Goal: Check status: Check status

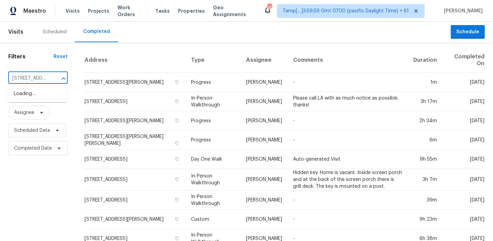
scroll to position [0, 64]
click at [47, 98] on li "[STREET_ADDRESS]" at bounding box center [37, 93] width 58 height 11
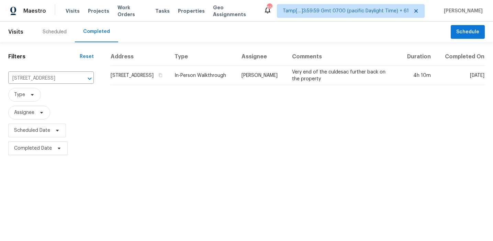
click at [134, 76] on td "[STREET_ADDRESS]" at bounding box center [139, 75] width 59 height 19
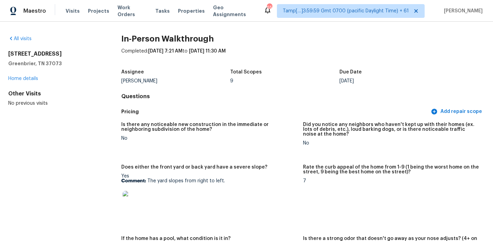
click at [301, 122] on figure "Is there any noticeable new construction in the immediate or neighboring subdiv…" at bounding box center [212, 139] width 182 height 34
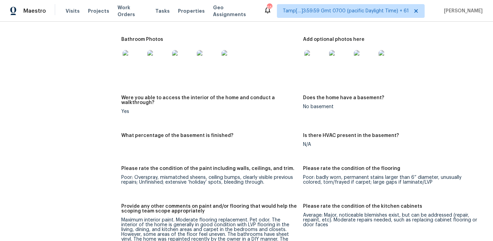
scroll to position [952, 0]
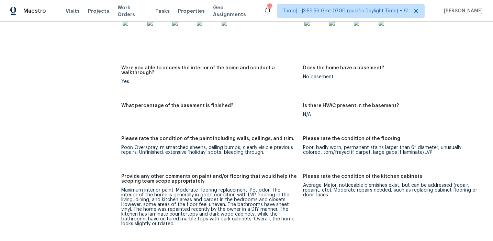
click at [248, 86] on figure "Were you able to access the interior of the home and conduct a walkthrough? Yes" at bounding box center [212, 81] width 182 height 30
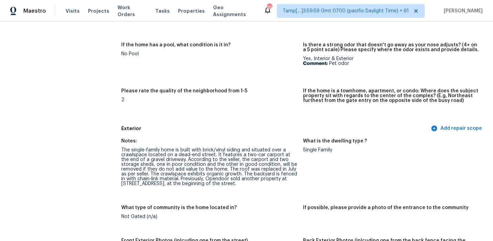
scroll to position [17, 0]
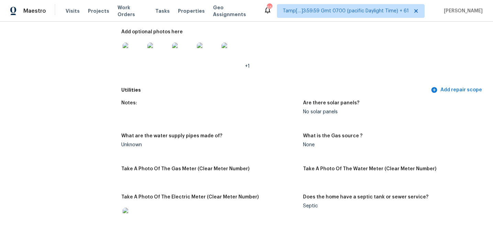
scroll to position [1178, 0]
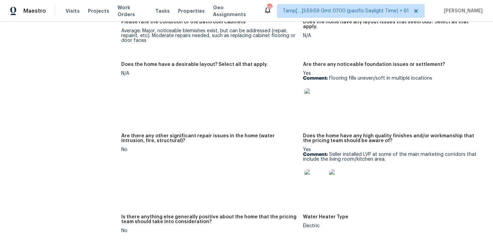
click at [357, 76] on p "Comment: Flooring fills uneven/soft in multiple locations" at bounding box center [391, 78] width 176 height 5
click at [313, 92] on img at bounding box center [315, 99] width 22 height 22
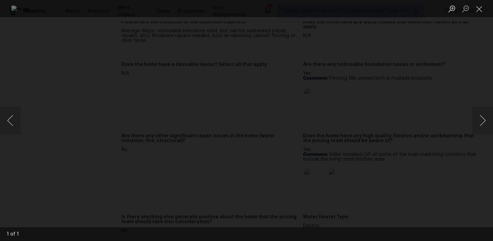
click at [444, 157] on div "Lightbox" at bounding box center [246, 120] width 493 height 241
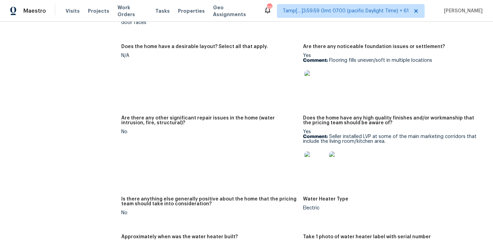
scroll to position [1205, 0]
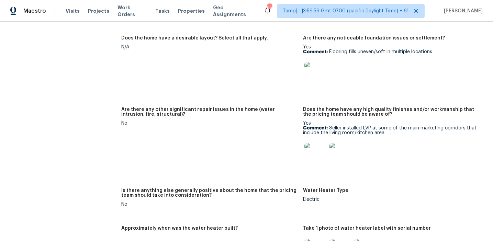
click at [314, 149] on img at bounding box center [315, 154] width 22 height 22
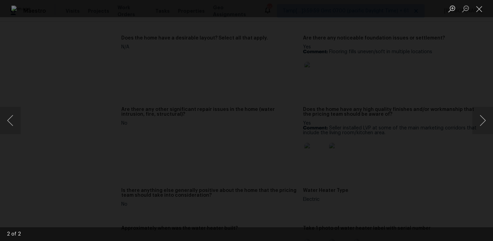
click at [427, 115] on div "Lightbox" at bounding box center [246, 120] width 493 height 241
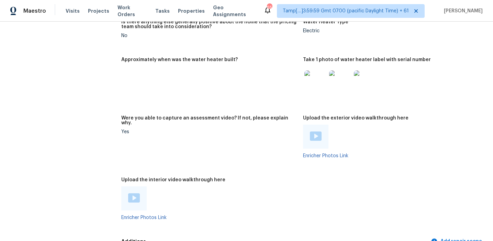
scroll to position [1428, 0]
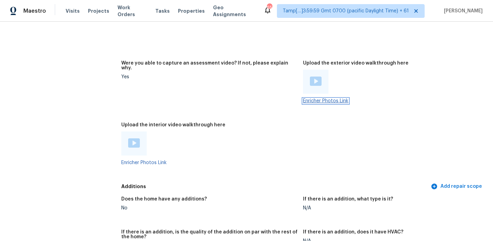
click at [307, 99] on link "Enricher Photos Link" at bounding box center [325, 101] width 45 height 5
click at [246, 84] on figure "Were you able to capture an assessment video? If not, please explain why. Yes" at bounding box center [212, 88] width 182 height 54
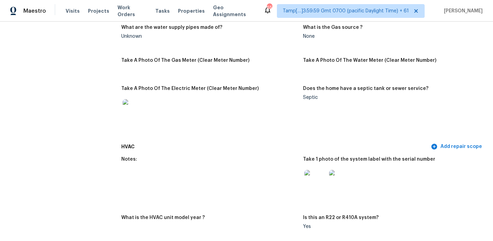
scroll to position [0, 0]
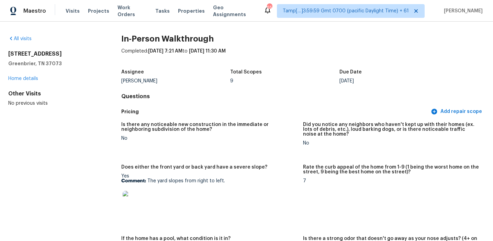
click at [265, 84] on div "Assignee [PERSON_NAME] Total Scopes 9 Due Date [DATE]" at bounding box center [302, 77] width 363 height 22
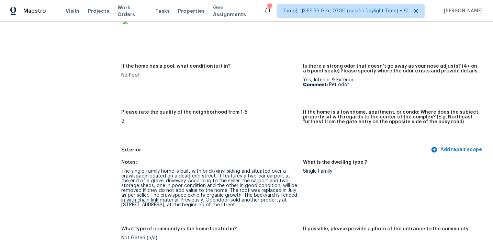
scroll to position [177, 0]
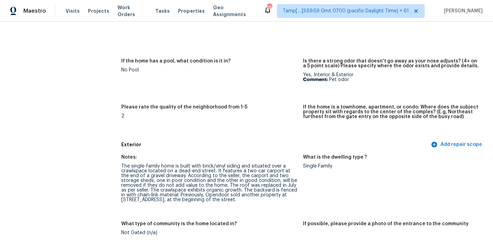
click at [330, 131] on figure "If the home is a townhome, apartment, or condo: Where does the subject property…" at bounding box center [394, 120] width 182 height 30
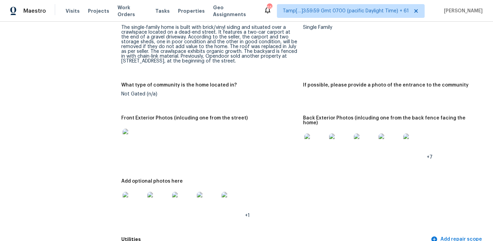
scroll to position [295, 0]
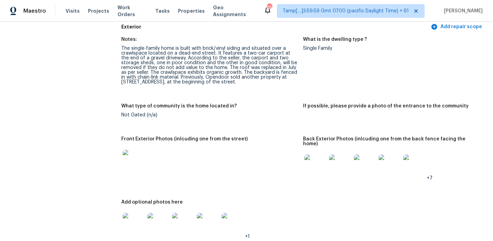
click at [254, 85] on figure "Notes: The single-family home is built with brick/vinyl siding and situated ove…" at bounding box center [212, 66] width 182 height 58
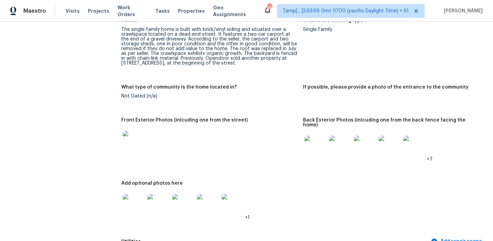
scroll to position [354, 0]
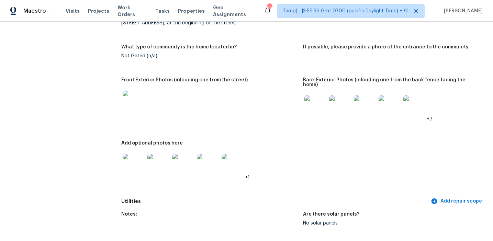
click at [132, 95] on img at bounding box center [134, 102] width 22 height 22
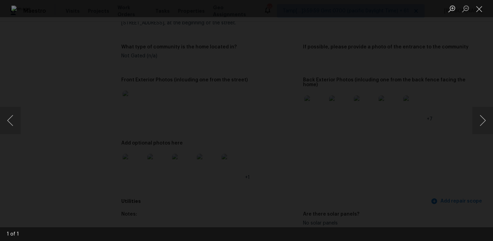
click at [427, 153] on div "Lightbox" at bounding box center [246, 120] width 493 height 241
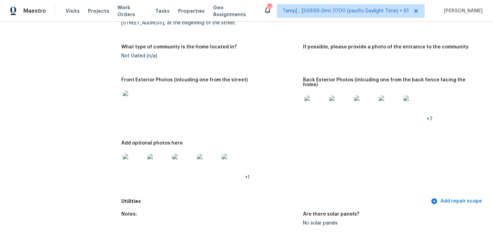
click at [314, 107] on img at bounding box center [315, 106] width 22 height 22
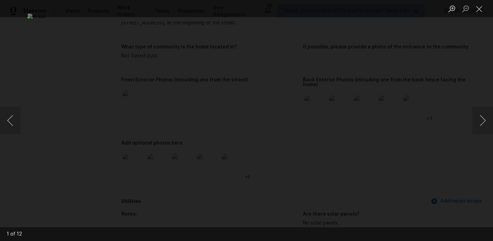
click at [452, 99] on div "Lightbox" at bounding box center [246, 120] width 493 height 241
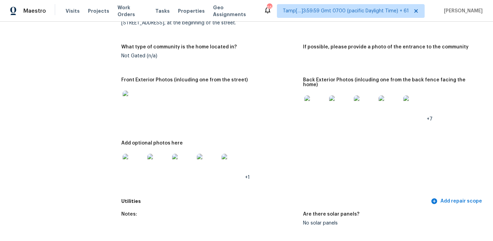
click at [131, 164] on img at bounding box center [134, 165] width 22 height 22
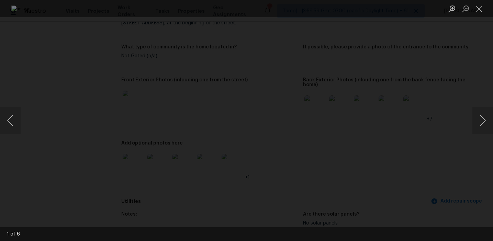
click at [446, 132] on div "Lightbox" at bounding box center [246, 120] width 493 height 241
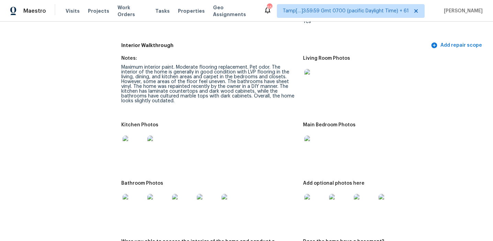
scroll to position [782, 0]
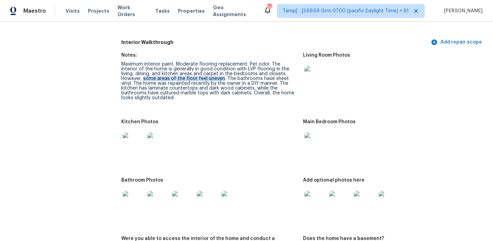
drag, startPoint x: 121, startPoint y: 75, endPoint x: 200, endPoint y: 74, distance: 79.6
click at [200, 74] on div "Maximum interior paint. Moderate flooring replacement. Pet odor. The interior o…" at bounding box center [209, 81] width 176 height 38
copy div "some areas of the floor feel uneven"
click at [260, 85] on div "Maximum interior paint. Moderate flooring replacement. Pet odor. The interior o…" at bounding box center [209, 81] width 176 height 38
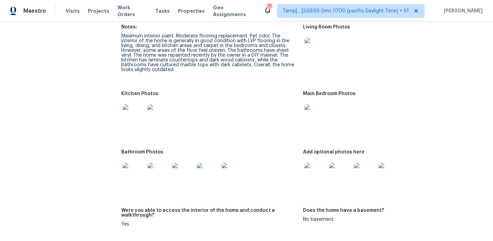
scroll to position [811, 0]
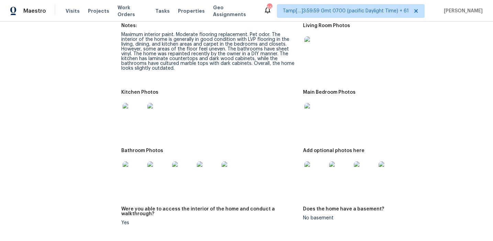
click at [313, 43] on img at bounding box center [315, 47] width 22 height 22
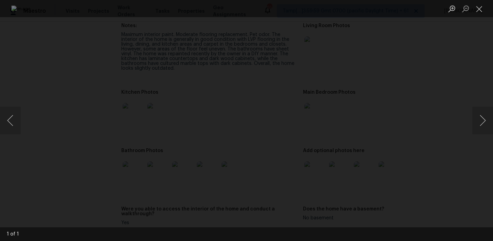
click at [445, 87] on div "Lightbox" at bounding box center [246, 120] width 493 height 241
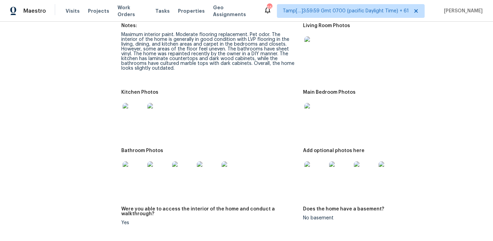
click at [320, 46] on img at bounding box center [315, 47] width 22 height 22
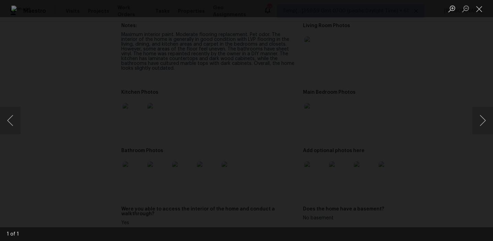
click at [420, 49] on div "Lightbox" at bounding box center [246, 120] width 493 height 241
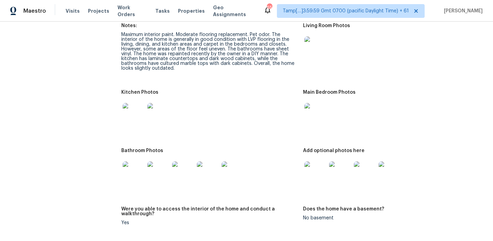
click at [133, 112] on img at bounding box center [134, 114] width 22 height 22
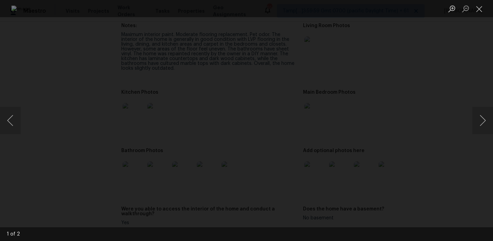
click at [435, 100] on div "Lightbox" at bounding box center [246, 120] width 493 height 241
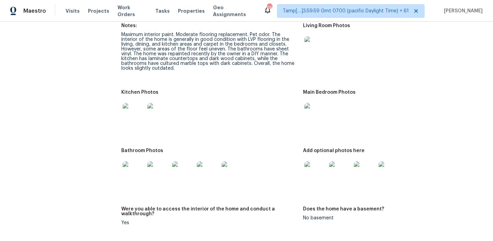
click at [315, 110] on img at bounding box center [315, 114] width 22 height 22
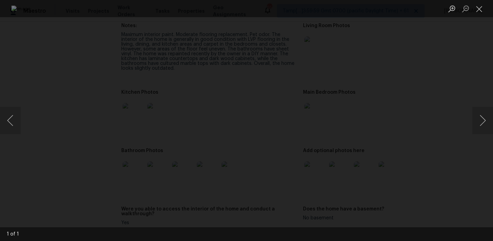
click at [450, 108] on div "Lightbox" at bounding box center [246, 120] width 493 height 241
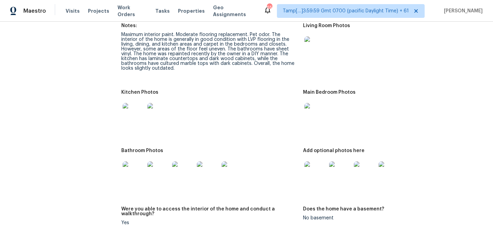
click at [130, 178] on div at bounding box center [133, 172] width 25 height 30
click at [134, 171] on img at bounding box center [134, 172] width 22 height 22
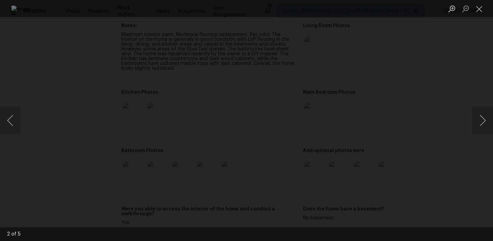
click at [421, 107] on div "Lightbox" at bounding box center [246, 120] width 493 height 241
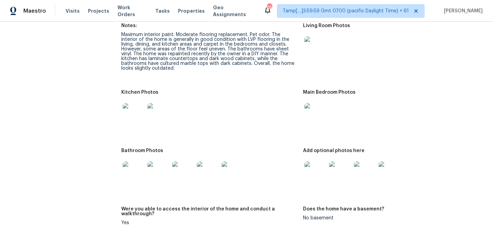
click at [317, 161] on img at bounding box center [315, 172] width 22 height 22
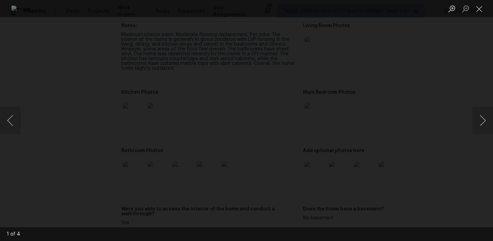
click at [437, 103] on div "Lightbox" at bounding box center [246, 120] width 493 height 241
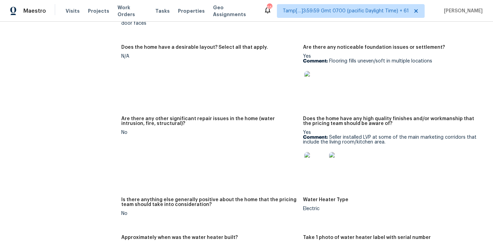
scroll to position [1201, 0]
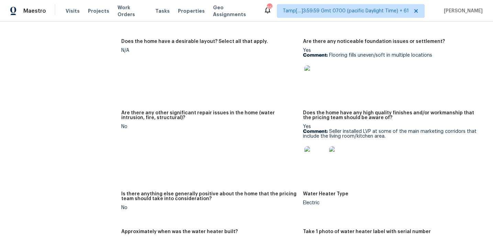
click at [239, 137] on figure "Are there any other significant repair issues in the home (water intrusion, fir…" at bounding box center [212, 147] width 182 height 73
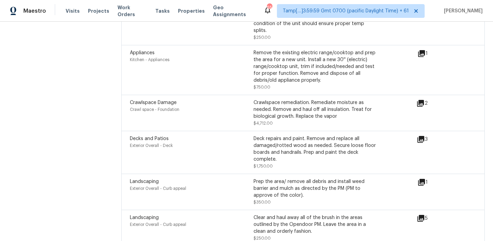
scroll to position [1994, 0]
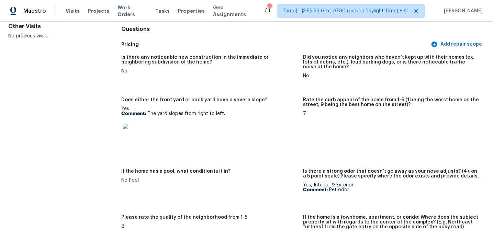
scroll to position [0, 0]
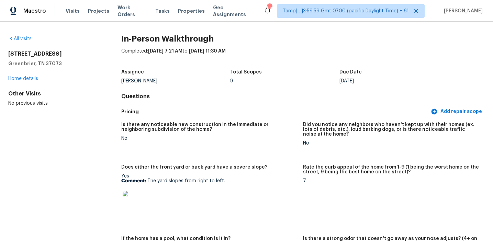
click at [27, 35] on div "All visits" at bounding box center [53, 38] width 91 height 7
click at [29, 38] on link "All visits" at bounding box center [19, 38] width 23 height 5
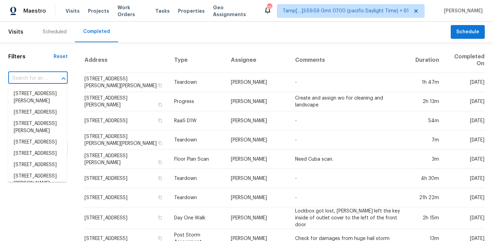
click at [45, 80] on input "text" at bounding box center [28, 78] width 40 height 11
paste input "[STREET_ADDRESS]"
type input "[STREET_ADDRESS]"
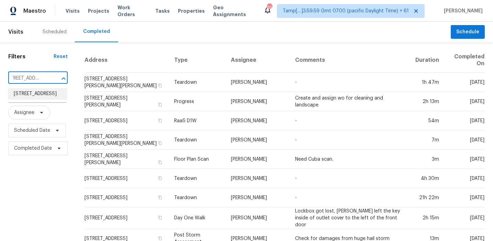
click at [48, 94] on li "[STREET_ADDRESS]" at bounding box center [37, 93] width 58 height 11
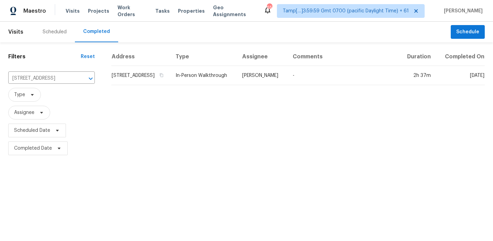
click at [135, 85] on td "[STREET_ADDRESS]" at bounding box center [140, 75] width 59 height 19
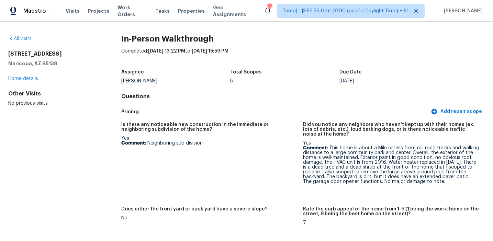
click at [255, 116] on div "Pricing Add repair scope" at bounding box center [302, 111] width 363 height 13
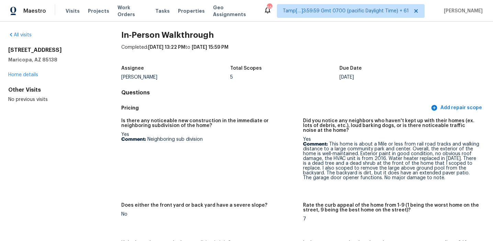
scroll to position [4, 0]
click at [255, 116] on div "Is there any noticeable new construction in the immediate or neighboring subdiv…" at bounding box center [302, 217] width 363 height 206
click at [276, 128] on div "Is there any noticeable new construction in the immediate or neighboring subdiv…" at bounding box center [209, 125] width 176 height 14
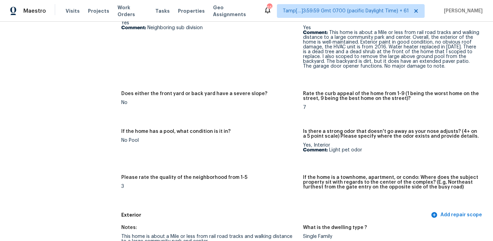
scroll to position [851, 0]
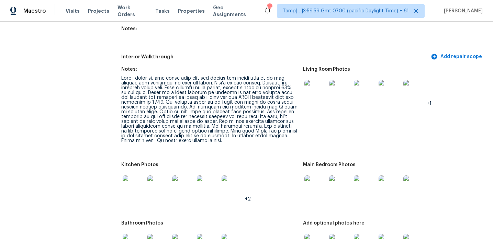
click at [282, 146] on figure "Notes:" at bounding box center [212, 110] width 182 height 87
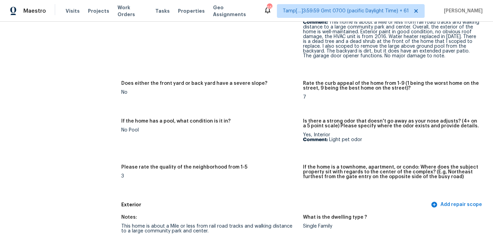
scroll to position [0, 0]
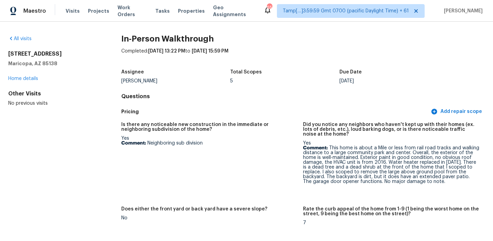
click at [277, 118] on div "Is there any noticeable new construction in the immediate or neighboring subdiv…" at bounding box center [302, 221] width 363 height 206
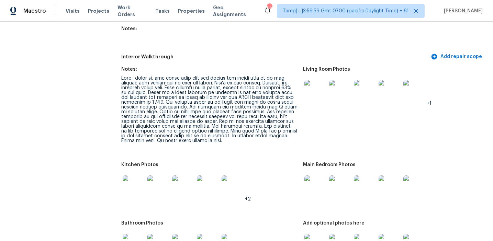
scroll to position [1223, 0]
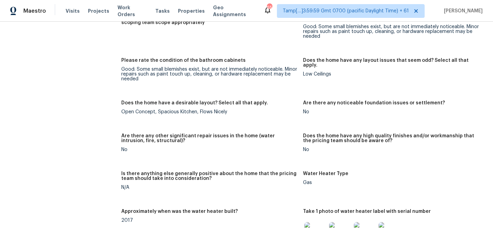
click at [294, 68] on div "Good: Some small blemishes exist, but are not immediately noticeable. Minor rep…" at bounding box center [209, 74] width 176 height 14
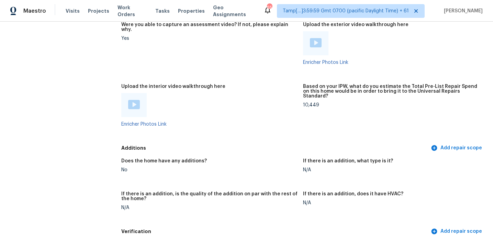
scroll to position [1435, 0]
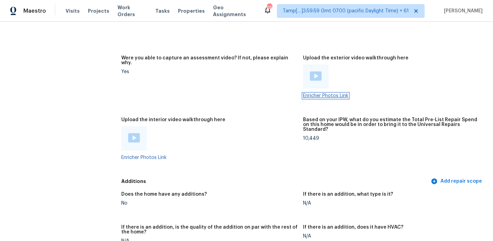
click at [317, 93] on link "Enricher Photos Link" at bounding box center [325, 95] width 45 height 5
click at [315, 136] on div "10,449" at bounding box center [391, 138] width 176 height 5
click at [277, 131] on div at bounding box center [209, 138] width 176 height 24
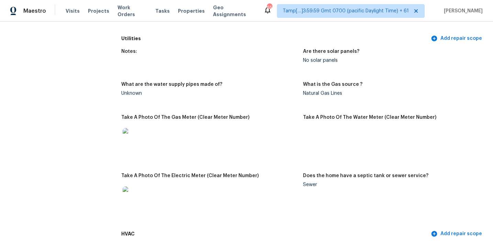
scroll to position [415, 0]
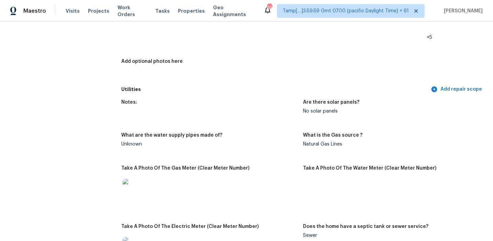
click at [232, 88] on div "Utilities Add repair scope" at bounding box center [302, 89] width 363 height 13
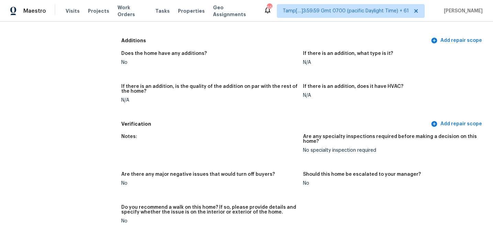
scroll to position [1889, 0]
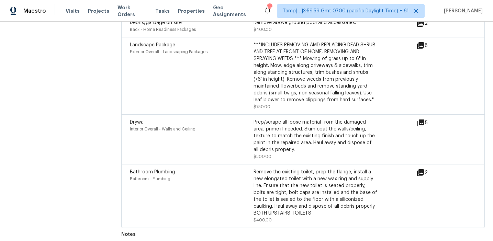
click at [424, 119] on icon at bounding box center [420, 123] width 8 height 8
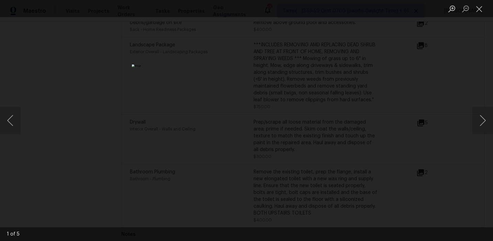
click at [384, 90] on div "Lightbox" at bounding box center [246, 120] width 493 height 241
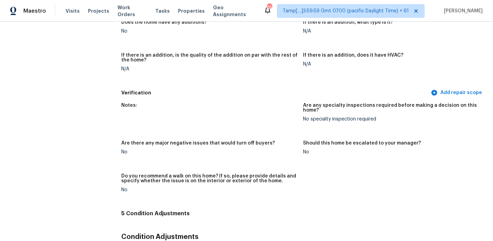
click at [279, 121] on figure "Notes:" at bounding box center [212, 118] width 182 height 30
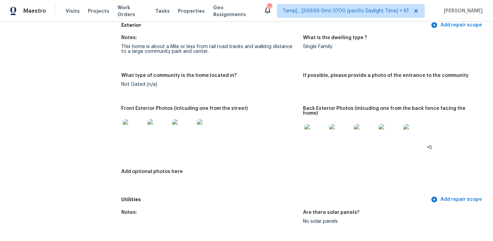
scroll to position [322, 0]
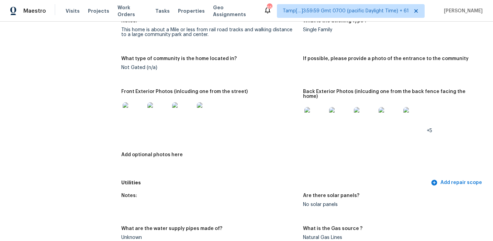
click at [132, 111] on img at bounding box center [134, 113] width 22 height 22
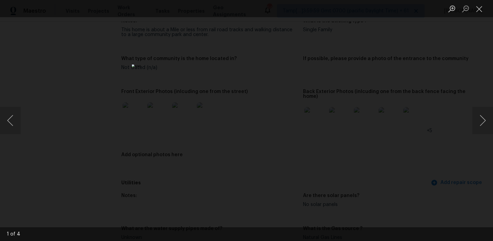
click at [349, 158] on div "Lightbox" at bounding box center [246, 120] width 493 height 241
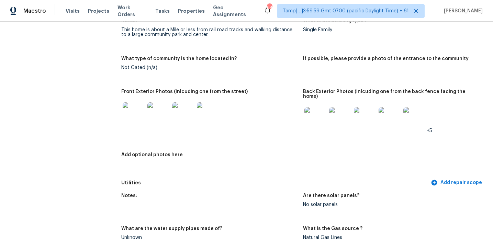
click at [314, 119] on img at bounding box center [315, 118] width 22 height 22
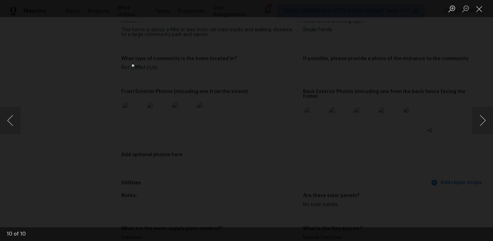
click at [363, 103] on div "Lightbox" at bounding box center [246, 120] width 493 height 241
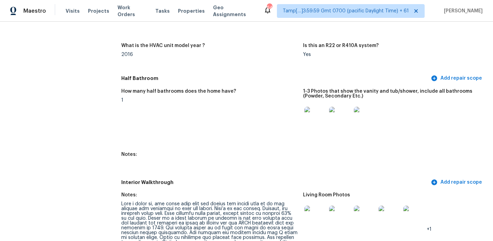
scroll to position [733, 0]
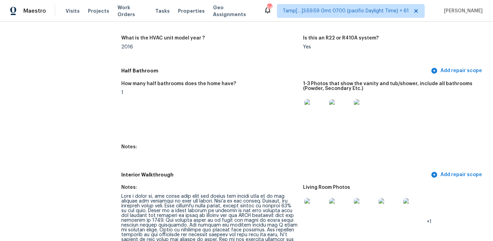
click at [307, 110] on img at bounding box center [315, 110] width 22 height 22
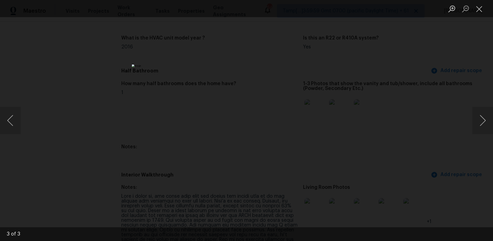
click at [366, 110] on div "Lightbox" at bounding box center [246, 120] width 493 height 241
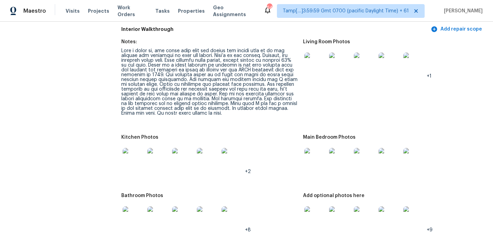
scroll to position [883, 0]
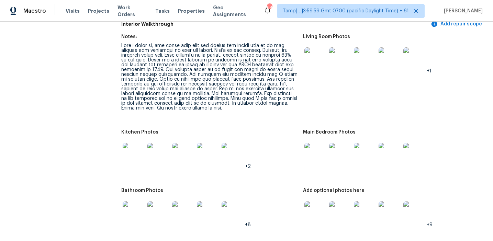
click at [286, 130] on div "Kitchen Photos" at bounding box center [209, 134] width 176 height 9
click at [270, 106] on figure "Notes:" at bounding box center [212, 77] width 182 height 87
click at [226, 80] on div at bounding box center [209, 76] width 176 height 67
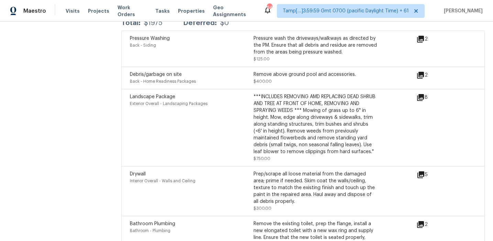
scroll to position [1889, 0]
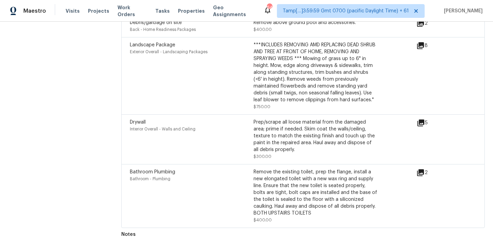
click at [417, 119] on icon at bounding box center [420, 122] width 7 height 7
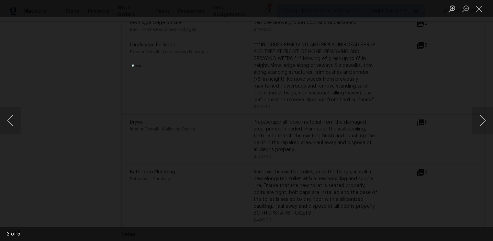
click at [417, 113] on div "Lightbox" at bounding box center [246, 120] width 493 height 241
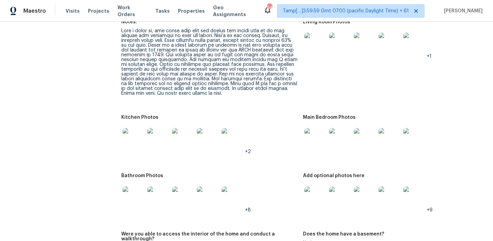
scroll to position [900, 0]
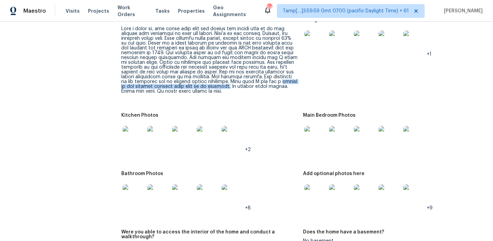
drag, startPoint x: 228, startPoint y: 78, endPoint x: 176, endPoint y: 81, distance: 52.0
click at [176, 81] on div at bounding box center [209, 59] width 176 height 67
copy div "couple of the cabinet bottoms will need to be replaced."
click at [226, 97] on figure "Notes:" at bounding box center [212, 61] width 182 height 87
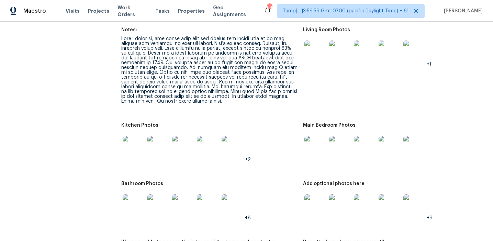
scroll to position [882, 0]
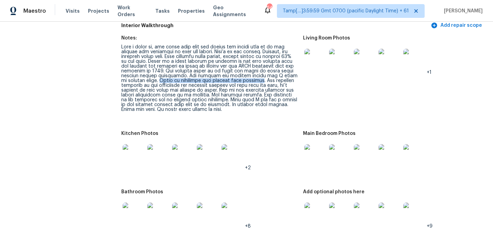
drag, startPoint x: 282, startPoint y: 70, endPoint x: 212, endPoint y: 75, distance: 70.9
click at [212, 75] on div at bounding box center [209, 78] width 176 height 67
copy div "Areas at bathrooms and kitchen need caulking"
click at [245, 89] on div at bounding box center [209, 78] width 176 height 67
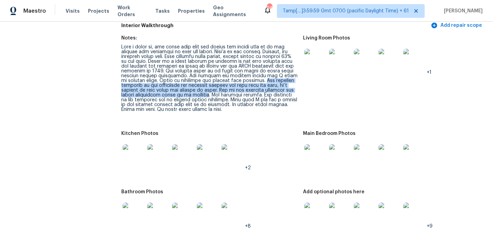
drag, startPoint x: 214, startPoint y: 75, endPoint x: 169, endPoint y: 89, distance: 47.0
click at [169, 89] on div at bounding box center [209, 78] width 176 height 67
copy div "The laminate flooring at the downstairs and upstairs hallway and loft area has …"
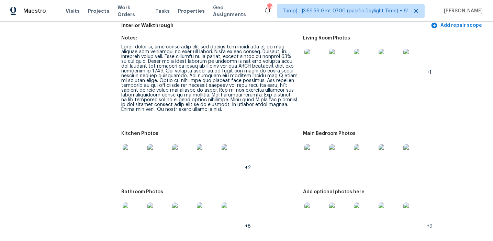
click at [234, 69] on div at bounding box center [209, 78] width 176 height 67
click at [326, 54] on img at bounding box center [315, 60] width 22 height 22
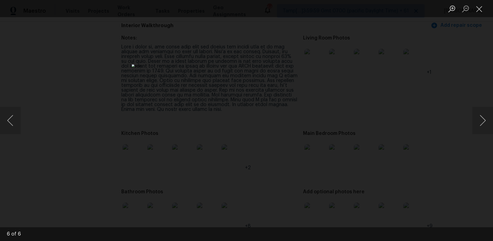
click at [367, 86] on div "Lightbox" at bounding box center [246, 120] width 493 height 241
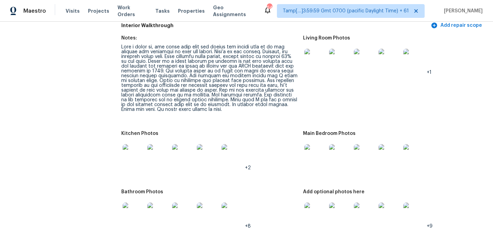
click at [140, 148] on img at bounding box center [134, 155] width 22 height 22
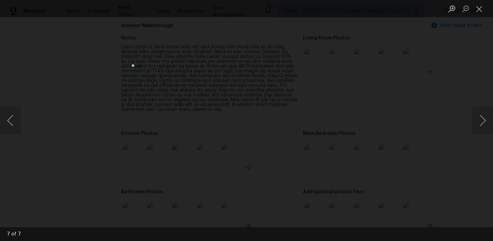
click at [385, 150] on div "Lightbox" at bounding box center [246, 120] width 493 height 241
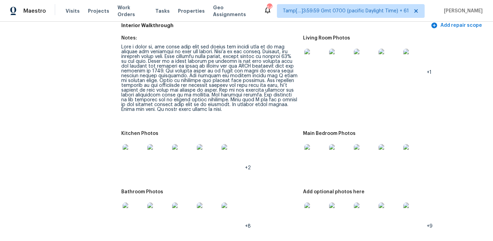
click at [304, 154] on img at bounding box center [315, 155] width 22 height 22
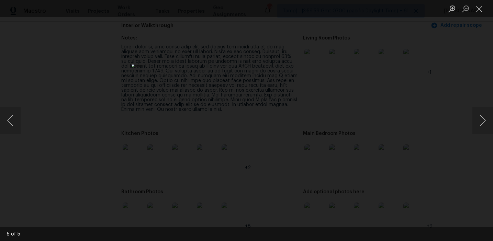
click at [431, 170] on div "Lightbox" at bounding box center [246, 120] width 493 height 241
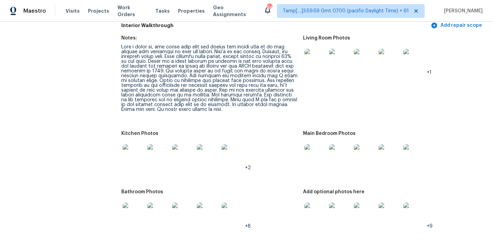
scroll to position [916, 0]
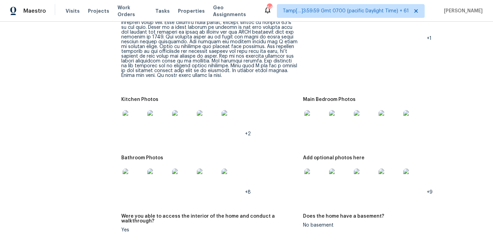
click at [131, 173] on img at bounding box center [134, 180] width 22 height 22
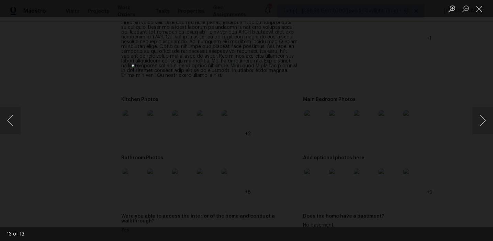
click at [339, 154] on div "Lightbox" at bounding box center [246, 120] width 493 height 241
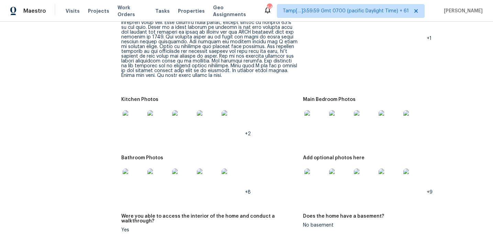
click at [308, 182] on img at bounding box center [315, 180] width 22 height 22
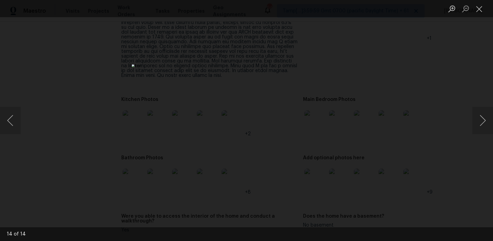
click at [341, 78] on div "Lightbox" at bounding box center [246, 120] width 493 height 241
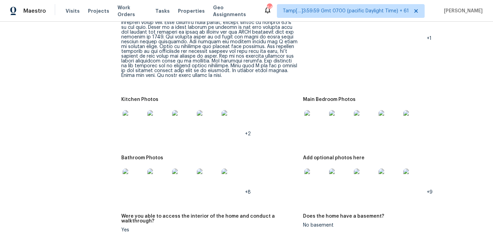
scroll to position [986, 0]
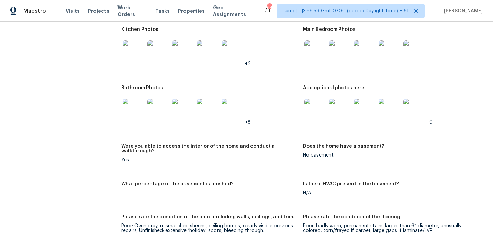
click at [310, 147] on div "Does the home have a basement?" at bounding box center [391, 148] width 176 height 9
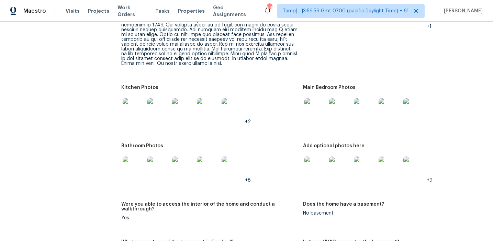
scroll to position [926, 0]
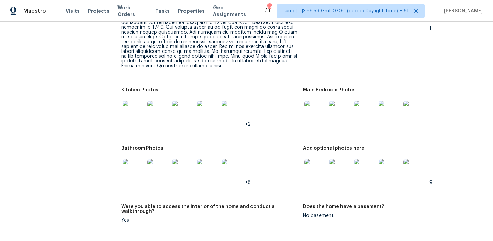
click at [119, 53] on div "All visits [STREET_ADDRESS] Home details Other Visits No previous visits In-Per…" at bounding box center [246, 159] width 476 height 2099
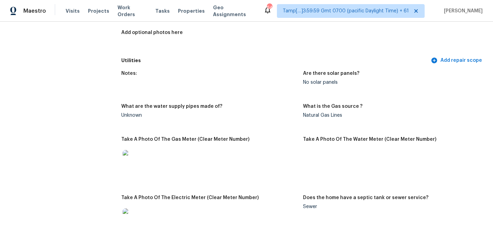
scroll to position [0, 0]
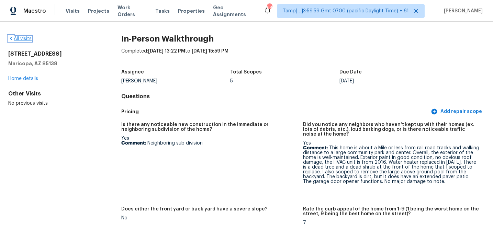
click at [23, 38] on link "All visits" at bounding box center [19, 38] width 23 height 5
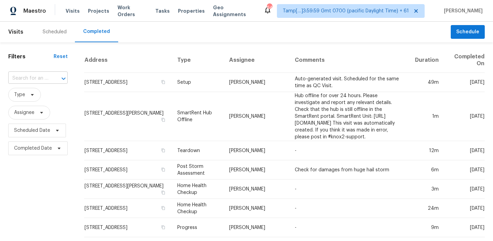
click at [44, 74] on input "text" at bounding box center [28, 78] width 40 height 11
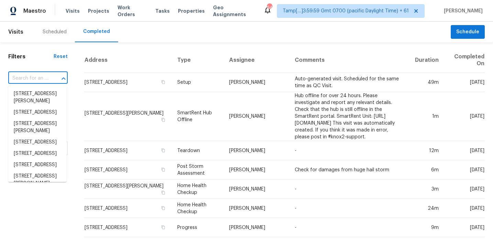
paste input "[STREET_ADDRESS]"
type input "[STREET_ADDRESS]"
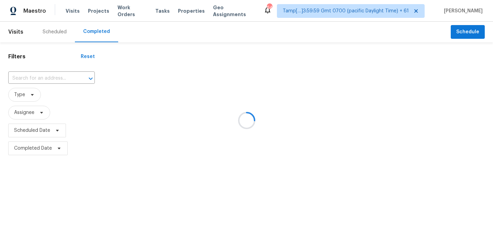
type input "[STREET_ADDRESS]"
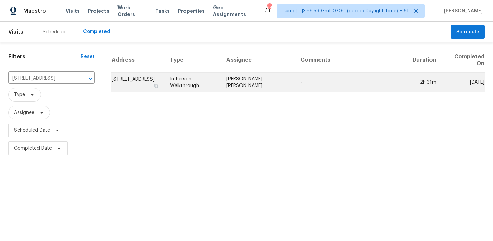
click at [145, 84] on td "[STREET_ADDRESS]" at bounding box center [137, 82] width 53 height 19
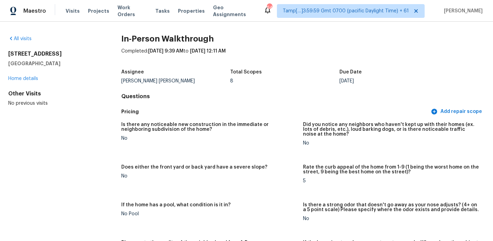
click at [245, 73] on h5 "Total Scopes" at bounding box center [246, 72] width 32 height 5
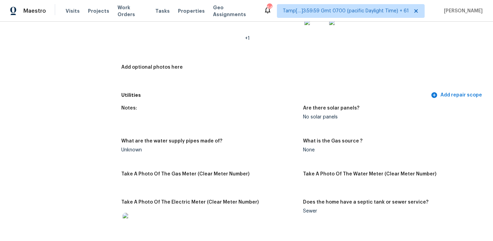
scroll to position [1186, 0]
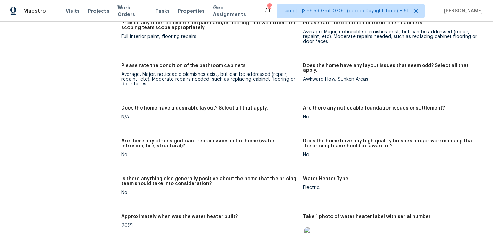
click at [311, 87] on figure "Does the home have any layout issues that seem odd? Select all that apply. [GEO…" at bounding box center [394, 80] width 182 height 34
click at [317, 113] on figure "Are there any noticeable foundation issues or settlement? No" at bounding box center [394, 118] width 182 height 25
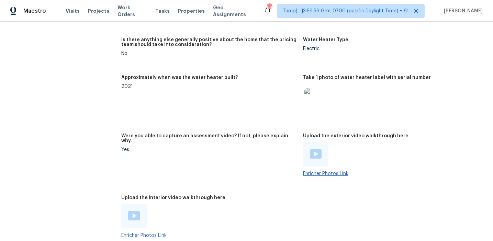
scroll to position [1341, 0]
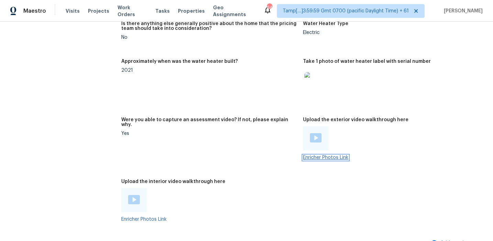
click at [315, 155] on link "Enricher Photos Link" at bounding box center [325, 157] width 45 height 5
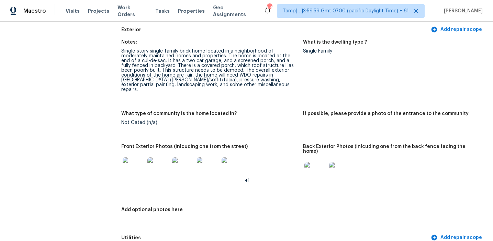
click at [266, 120] on div "Not Gated (n/a)" at bounding box center [209, 122] width 176 height 5
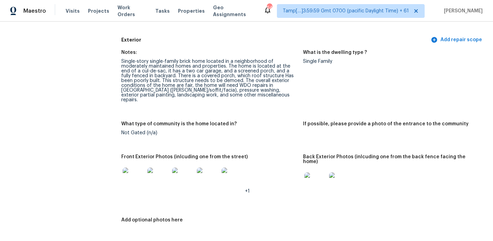
scroll to position [241, 0]
click at [266, 121] on div "What type of community is the home located in?" at bounding box center [209, 125] width 176 height 9
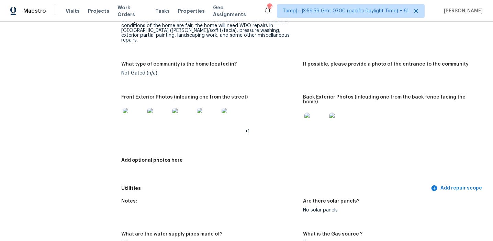
scroll to position [302, 0]
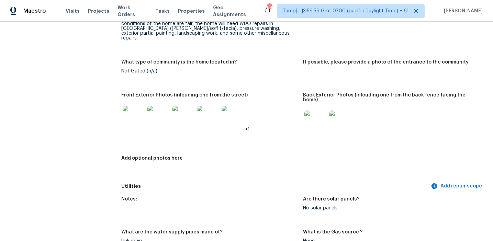
click at [137, 111] on img at bounding box center [134, 117] width 22 height 22
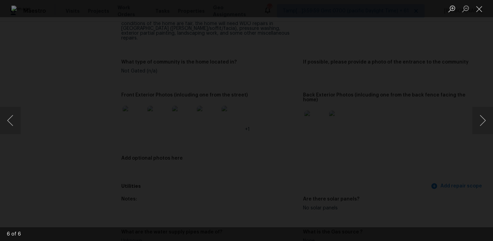
click at [421, 114] on div "Lightbox" at bounding box center [246, 120] width 493 height 241
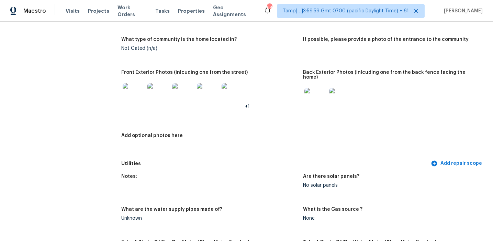
scroll to position [340, 0]
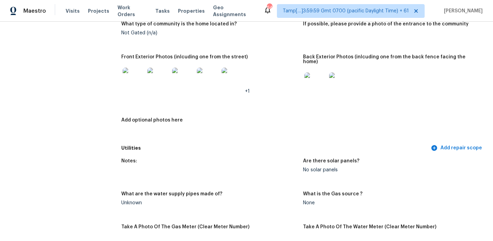
click at [320, 72] on img at bounding box center [315, 83] width 22 height 22
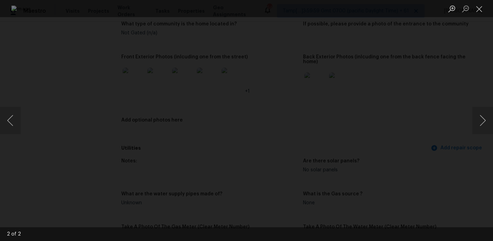
click at [416, 116] on div "Lightbox" at bounding box center [246, 120] width 493 height 241
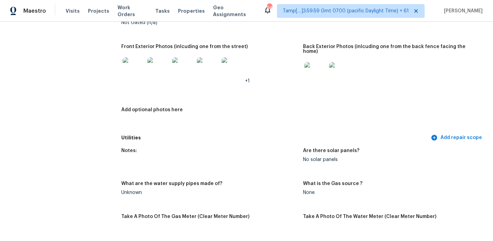
scroll to position [348, 0]
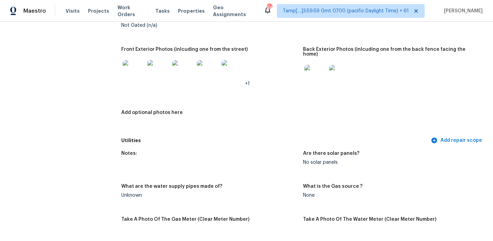
click at [141, 61] on img at bounding box center [134, 71] width 22 height 22
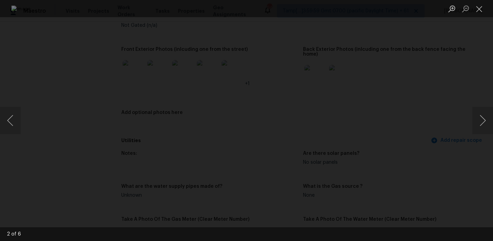
click at [438, 107] on div "Lightbox" at bounding box center [246, 120] width 493 height 241
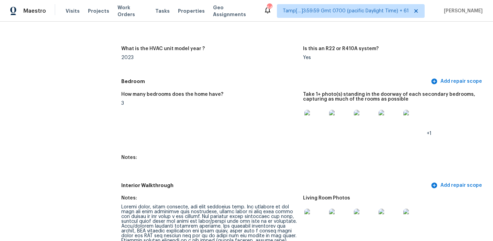
scroll to position [683, 0]
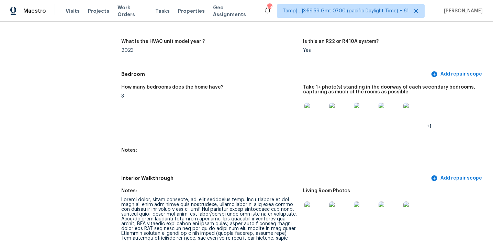
click at [323, 103] on img at bounding box center [315, 114] width 22 height 22
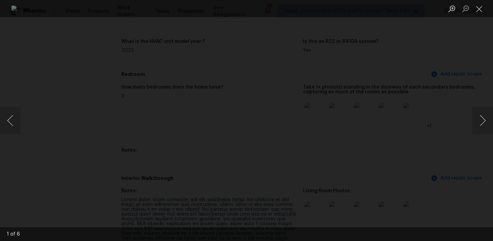
click at [457, 107] on div "Lightbox" at bounding box center [246, 120] width 493 height 241
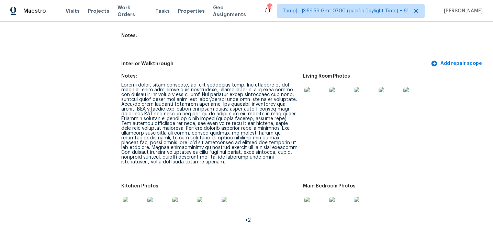
scroll to position [799, 0]
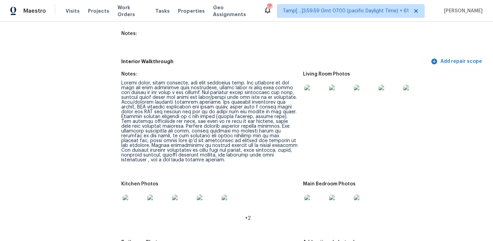
click at [239, 128] on div at bounding box center [209, 122] width 176 height 82
click at [288, 114] on div at bounding box center [209, 122] width 176 height 82
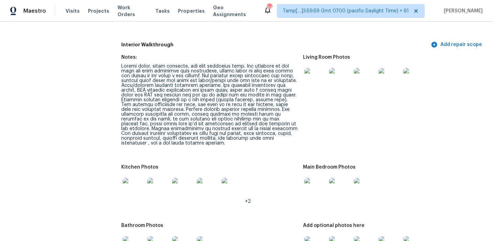
scroll to position [818, 0]
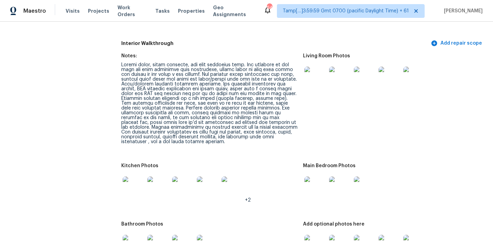
click at [290, 134] on div at bounding box center [209, 103] width 176 height 82
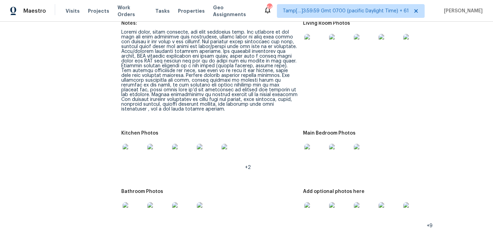
scroll to position [826, 0]
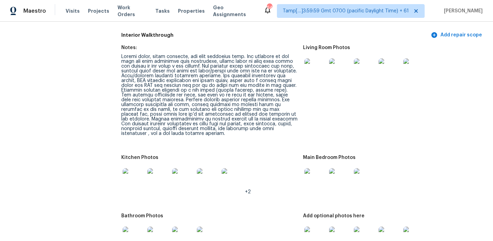
click at [311, 61] on img at bounding box center [315, 69] width 22 height 22
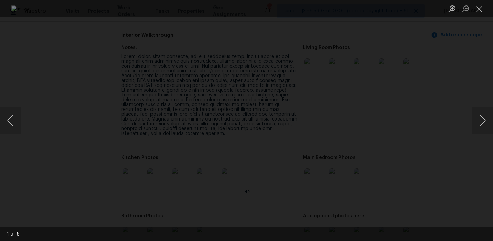
click at [457, 105] on div "Lightbox" at bounding box center [246, 120] width 493 height 241
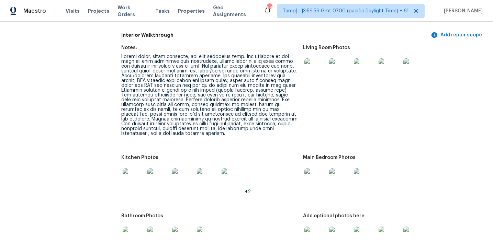
click at [132, 172] on img at bounding box center [134, 179] width 22 height 22
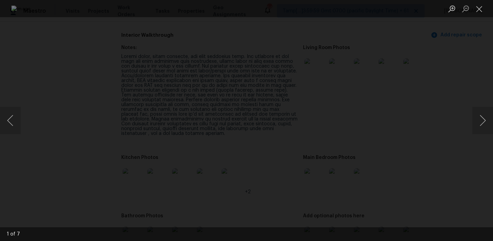
click at [431, 122] on div "Lightbox" at bounding box center [246, 120] width 493 height 241
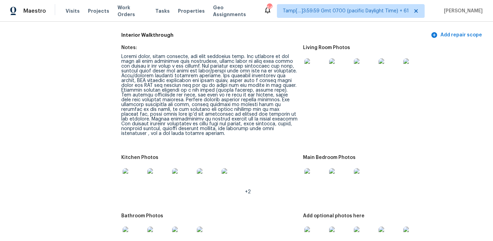
click at [314, 169] on img at bounding box center [315, 179] width 22 height 22
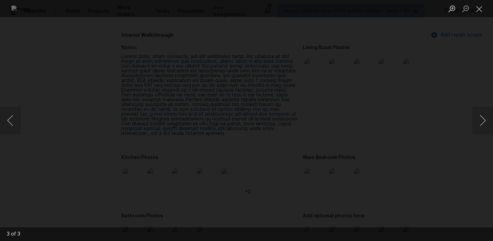
click at [413, 110] on img "Lightbox" at bounding box center [246, 120] width 470 height 230
click at [422, 116] on div "Lightbox" at bounding box center [246, 120] width 493 height 241
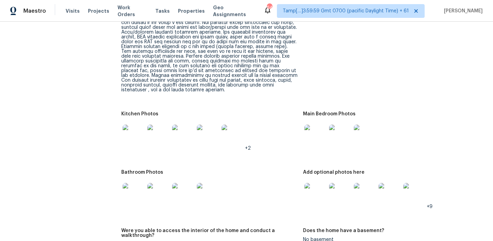
scroll to position [902, 0]
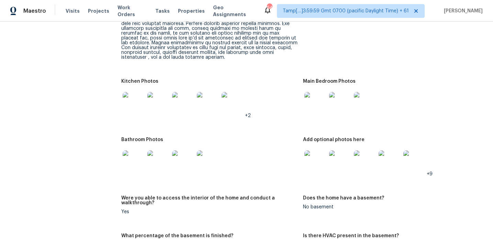
click at [134, 150] on img at bounding box center [134, 161] width 22 height 22
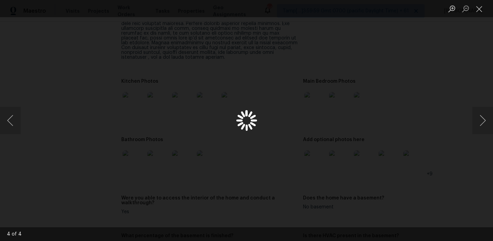
click at [454, 122] on div "Lightbox" at bounding box center [246, 120] width 493 height 241
click at [480, 6] on button "Close lightbox" at bounding box center [479, 9] width 14 height 12
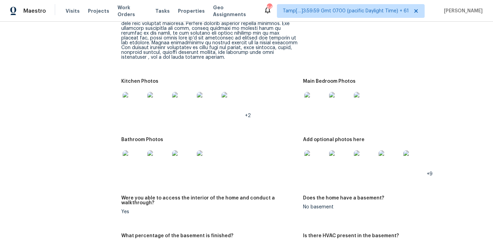
click at [158, 154] on img at bounding box center [158, 161] width 22 height 22
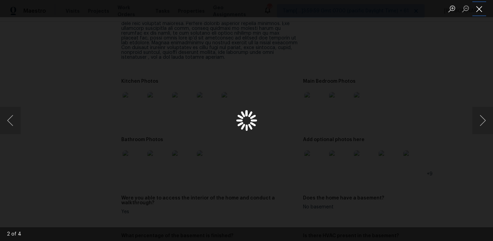
click at [479, 8] on button "Close lightbox" at bounding box center [479, 9] width 14 height 12
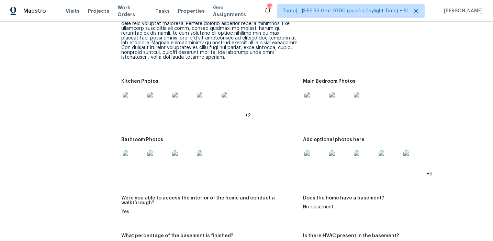
click at [319, 152] on img at bounding box center [315, 161] width 22 height 22
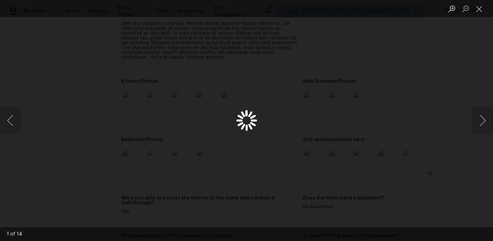
click at [471, 57] on div "Lightbox" at bounding box center [246, 120] width 493 height 241
click at [475, 11] on button "Close lightbox" at bounding box center [479, 9] width 14 height 12
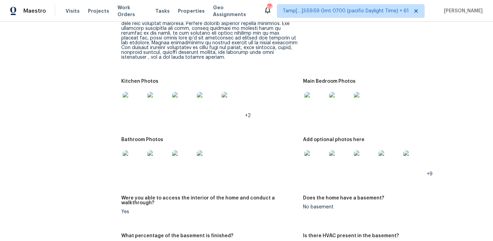
click at [316, 155] on img at bounding box center [315, 161] width 22 height 22
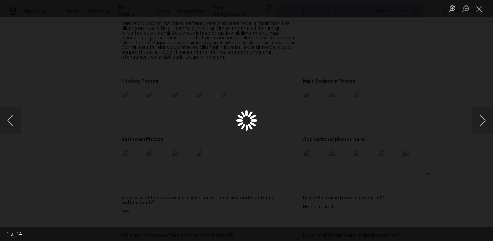
click at [466, 82] on div "Lightbox" at bounding box center [246, 120] width 493 height 241
click at [437, 104] on div "Lightbox" at bounding box center [246, 120] width 493 height 241
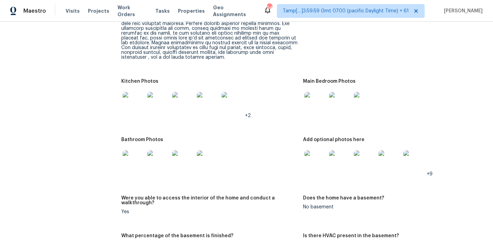
click at [147, 154] on img at bounding box center [158, 161] width 22 height 22
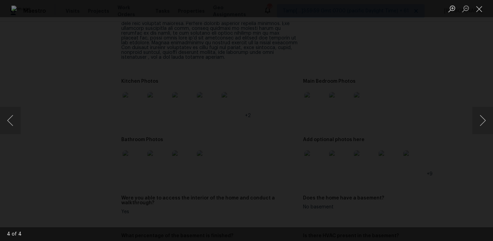
click at [441, 149] on div "Lightbox" at bounding box center [246, 120] width 493 height 241
click at [458, 110] on div "Lightbox" at bounding box center [246, 120] width 493 height 241
click at [459, 69] on div "Lightbox" at bounding box center [246, 120] width 493 height 241
click at [478, 12] on button "Close lightbox" at bounding box center [479, 9] width 14 height 12
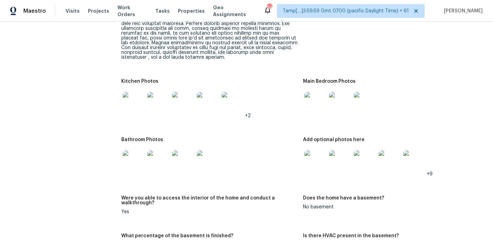
click at [320, 152] on img at bounding box center [315, 161] width 22 height 22
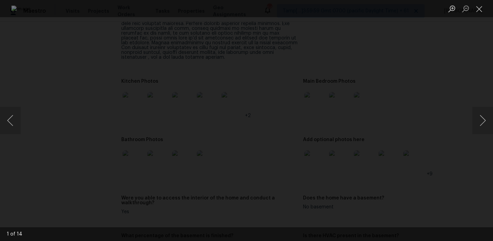
click at [434, 123] on div "Lightbox" at bounding box center [246, 120] width 493 height 241
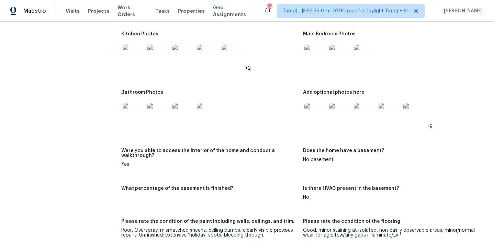
scroll to position [1004, 0]
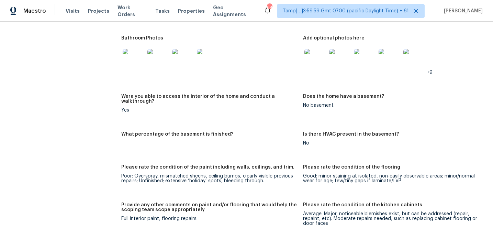
click at [279, 108] on div "Yes" at bounding box center [209, 110] width 176 height 5
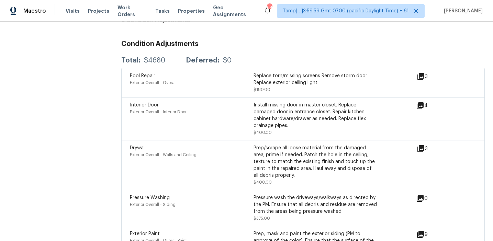
scroll to position [1766, 0]
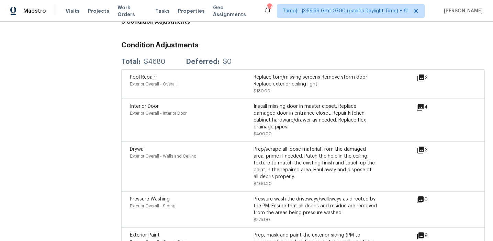
click at [418, 146] on icon at bounding box center [420, 150] width 8 height 8
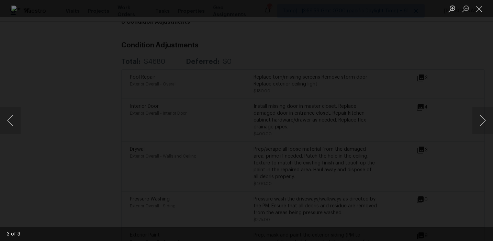
click at [426, 135] on div "Lightbox" at bounding box center [246, 120] width 493 height 241
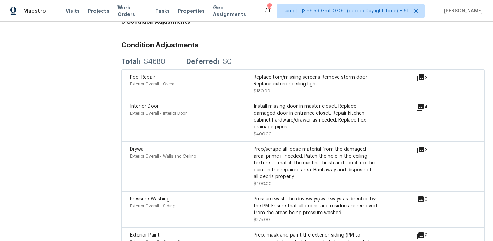
click at [420, 103] on icon at bounding box center [420, 107] width 8 height 8
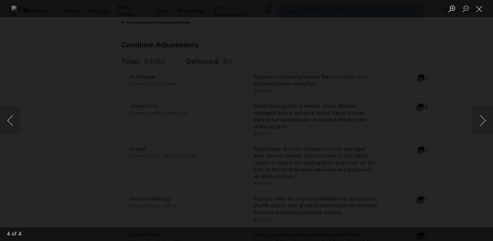
click at [438, 121] on div "Lightbox" at bounding box center [246, 120] width 493 height 241
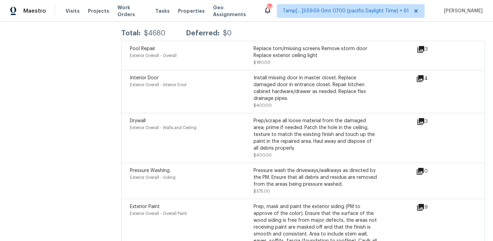
scroll to position [1746, 0]
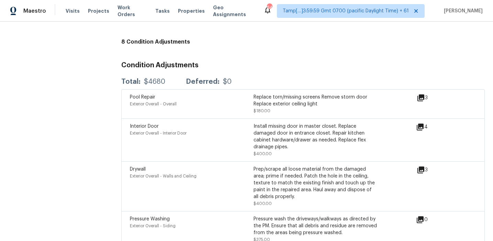
click at [169, 74] on div "Total: $4680 Deferred: $0" at bounding box center [302, 81] width 363 height 15
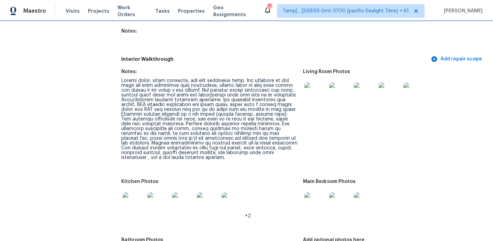
scroll to position [800, 0]
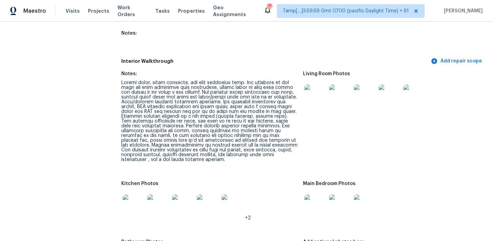
click at [279, 110] on div at bounding box center [209, 121] width 176 height 82
drag, startPoint x: 271, startPoint y: 102, endPoint x: 258, endPoint y: 106, distance: 13.8
click at [258, 106] on div at bounding box center [209, 121] width 176 height 82
copy div "Flooring repairs required in a few areas (master bedroom, living room)"
click at [228, 89] on div at bounding box center [209, 121] width 176 height 82
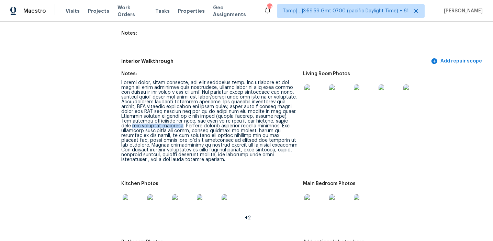
drag, startPoint x: 275, startPoint y: 111, endPoint x: 161, endPoint y: 116, distance: 114.8
click at [161, 116] on div at bounding box center [209, 121] width 176 height 82
copy div "deep cleaning cabinets"
click at [186, 108] on div at bounding box center [209, 121] width 176 height 82
drag, startPoint x: 163, startPoint y: 116, endPoint x: 258, endPoint y: 116, distance: 94.4
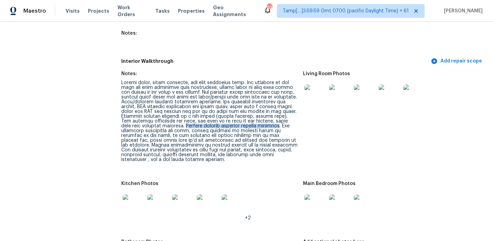
click at [258, 116] on div at bounding box center [209, 121] width 176 height 82
copy div "Kitchen cabinet hardware repairs required"
click at [241, 108] on div at bounding box center [209, 121] width 176 height 82
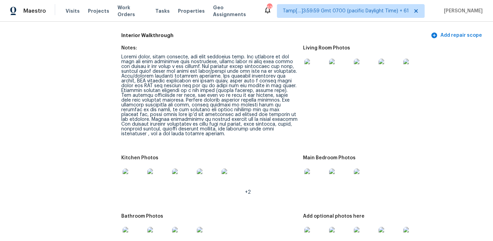
scroll to position [826, 0]
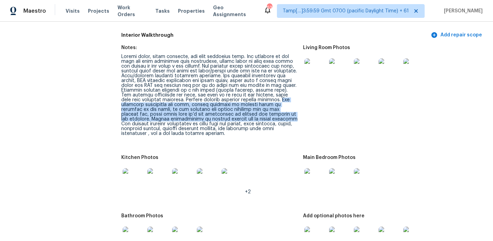
drag, startPoint x: 261, startPoint y: 90, endPoint x: 252, endPoint y: 109, distance: 21.2
click at [252, 109] on div at bounding box center [209, 95] width 176 height 82
copy div "The bathrooms conditions are fair, master bathroom is showing signs of moisture…"
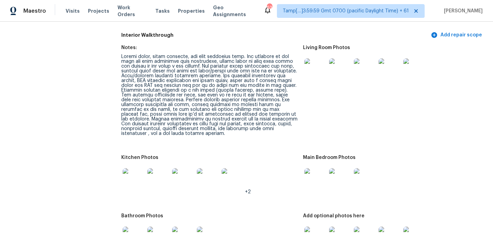
click at [266, 113] on div at bounding box center [209, 95] width 176 height 82
click at [260, 126] on figure "Notes:" at bounding box center [212, 96] width 182 height 102
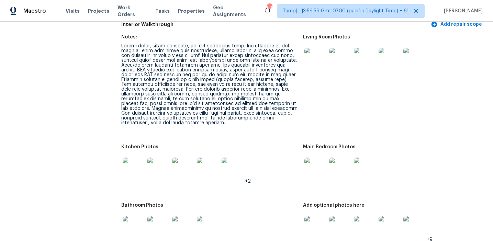
scroll to position [837, 0]
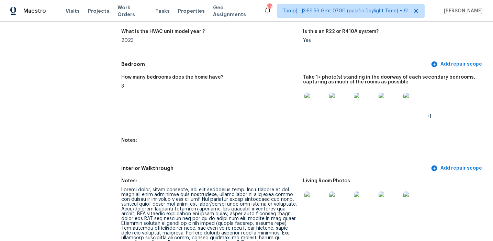
click at [282, 127] on div "How many bedrooms does the home have? 3 Take 1+ photo(s) standing in the doorwa…" at bounding box center [302, 116] width 363 height 91
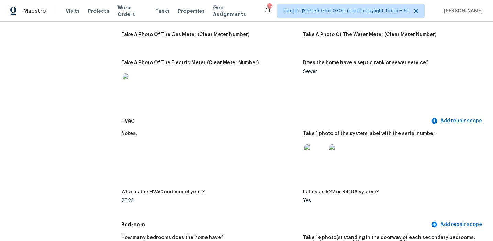
scroll to position [498, 0]
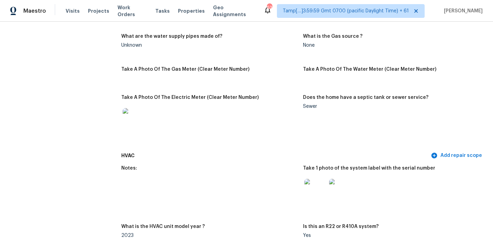
click at [310, 186] on img at bounding box center [315, 190] width 22 height 22
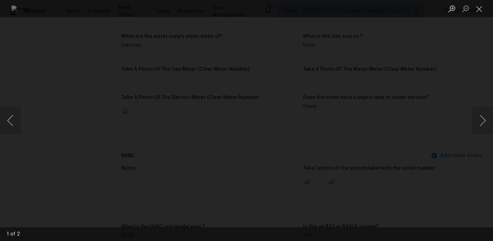
click at [432, 133] on div "Lightbox" at bounding box center [246, 120] width 493 height 241
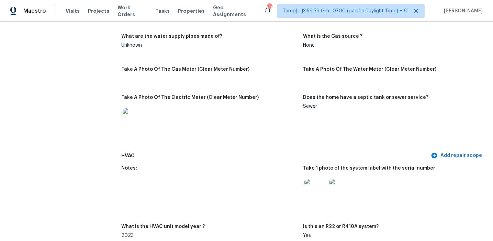
drag, startPoint x: 110, startPoint y: 46, endPoint x: 110, endPoint y: 54, distance: 7.6
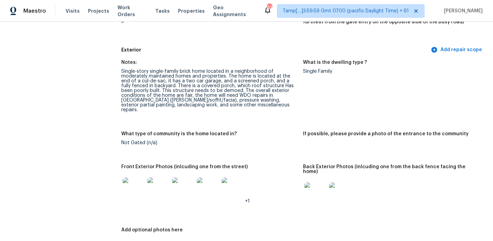
scroll to position [0, 0]
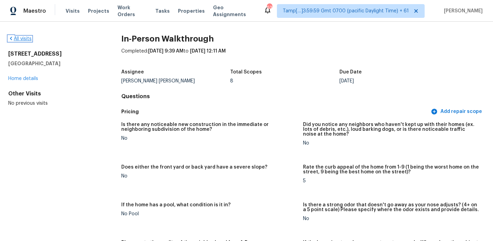
click at [15, 38] on link "All visits" at bounding box center [19, 38] width 23 height 5
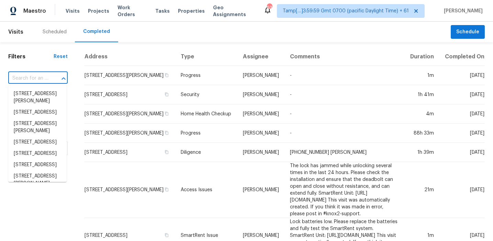
click at [42, 74] on input "text" at bounding box center [28, 78] width 40 height 11
paste input "[STREET_ADDRESS][PERSON_NAME]"
type input "[STREET_ADDRESS][PERSON_NAME]"
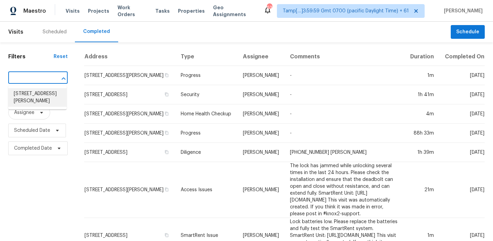
click at [47, 102] on li "[STREET_ADDRESS][PERSON_NAME]" at bounding box center [37, 97] width 58 height 19
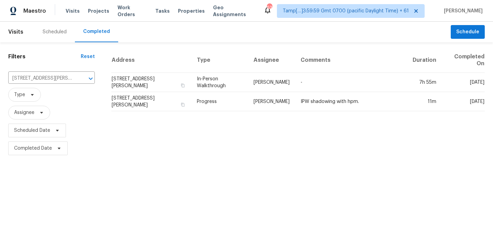
click at [162, 84] on td "[STREET_ADDRESS][PERSON_NAME]" at bounding box center [151, 82] width 80 height 19
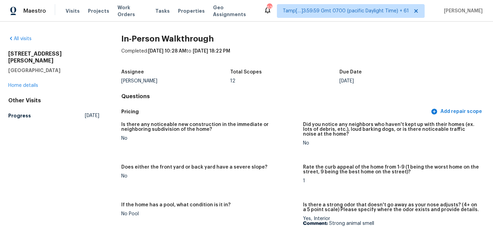
click at [305, 116] on div "Pricing Add repair scope" at bounding box center [302, 111] width 363 height 13
click at [258, 136] on div "No" at bounding box center [209, 138] width 176 height 5
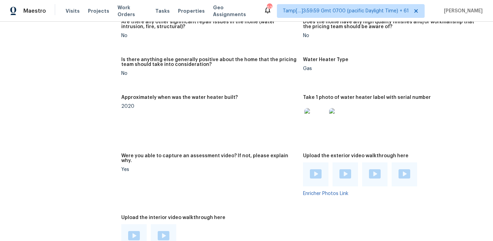
scroll to position [1232, 0]
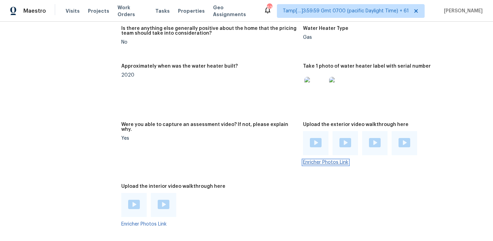
click at [315, 160] on link "Enricher Photos Link" at bounding box center [325, 162] width 45 height 5
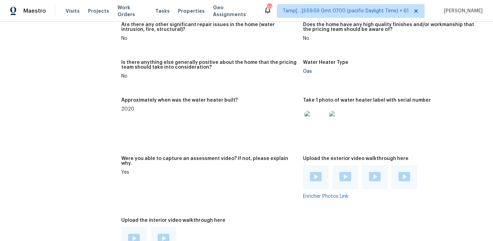
click at [265, 125] on figure "Approximately when was the water heater built? 2020" at bounding box center [212, 123] width 182 height 50
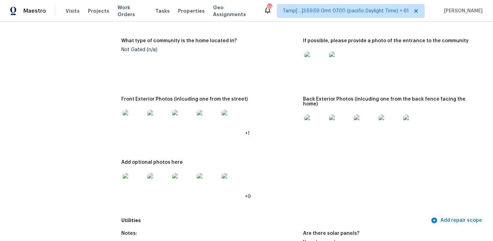
scroll to position [98, 0]
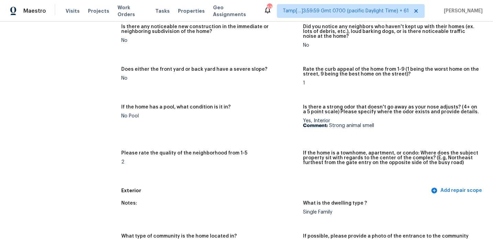
click at [265, 125] on figure "If the home has a pool, what condition is it in? No Pool" at bounding box center [212, 124] width 182 height 38
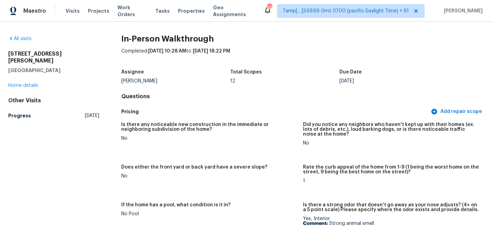
click at [265, 125] on h5 "Is there any noticeable new construction in the immediate or neighboring subdiv…" at bounding box center [209, 127] width 176 height 10
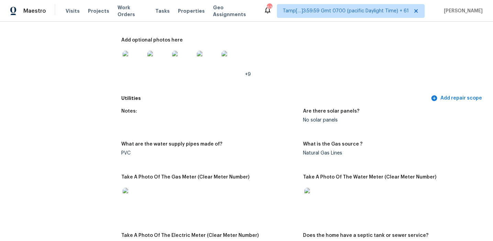
scroll to position [507, 0]
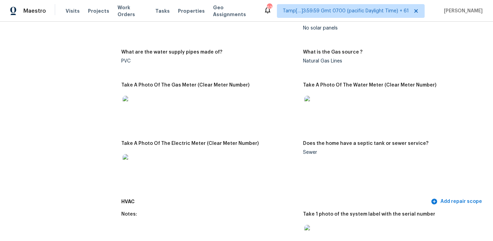
click at [244, 99] on div at bounding box center [209, 107] width 176 height 30
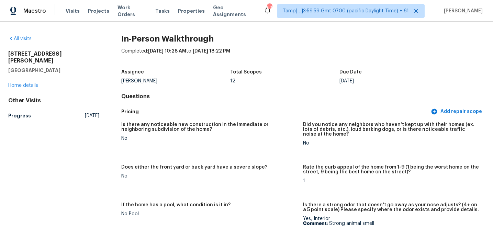
click at [244, 99] on h4 "Questions" at bounding box center [302, 96] width 363 height 7
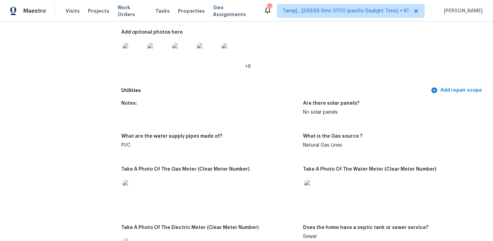
scroll to position [1081, 0]
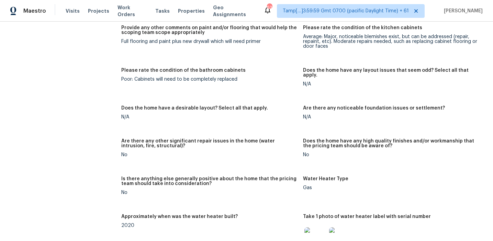
click at [287, 106] on div "Does the home have a desirable layout? Select all that apply." at bounding box center [209, 110] width 176 height 9
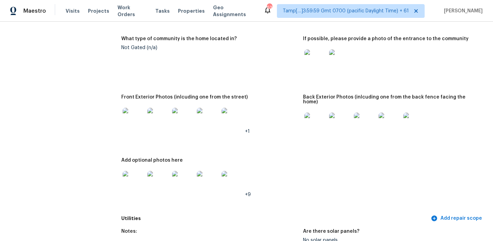
scroll to position [300, 0]
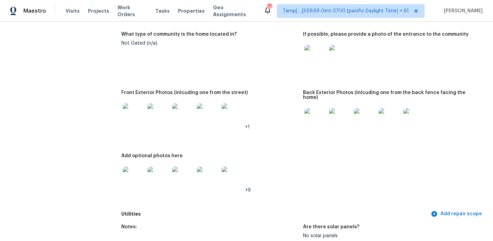
click at [309, 62] on img at bounding box center [315, 56] width 22 height 22
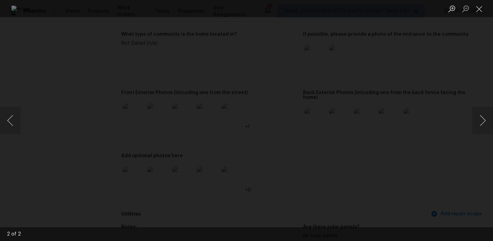
click at [450, 110] on div "Lightbox" at bounding box center [246, 120] width 493 height 241
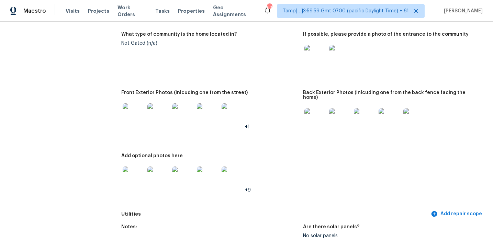
click at [127, 117] on img at bounding box center [134, 114] width 22 height 22
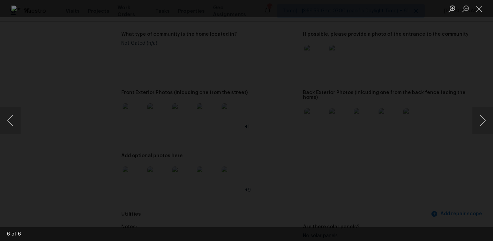
click at [465, 142] on div "Lightbox" at bounding box center [246, 120] width 493 height 241
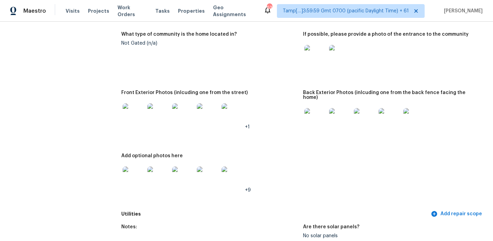
click at [309, 115] on img at bounding box center [315, 119] width 22 height 22
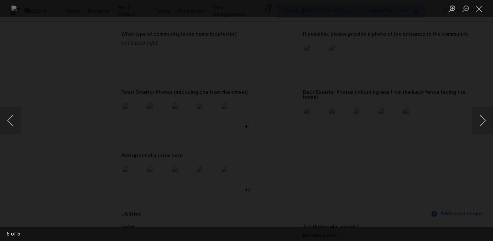
click at [436, 94] on div "Lightbox" at bounding box center [246, 120] width 493 height 241
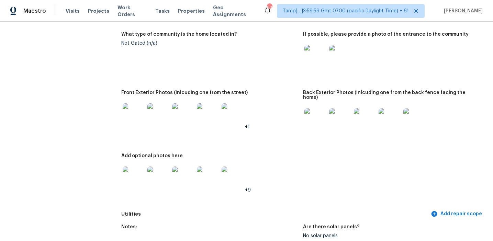
click at [130, 174] on img at bounding box center [134, 177] width 22 height 22
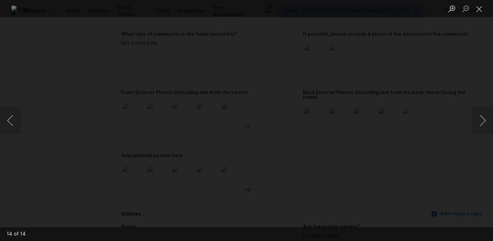
click at [417, 96] on div "Lightbox" at bounding box center [246, 120] width 493 height 241
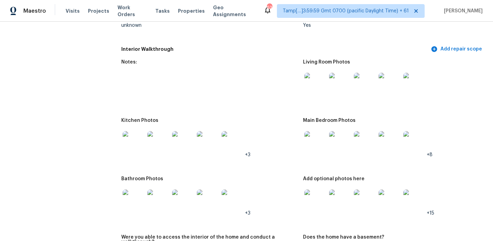
scroll to position [779, 0]
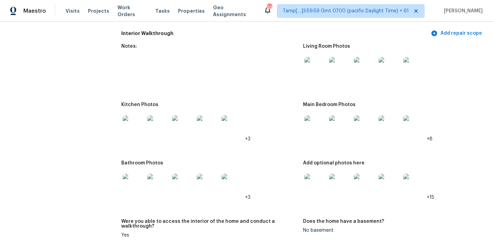
click at [317, 64] on img at bounding box center [315, 68] width 22 height 22
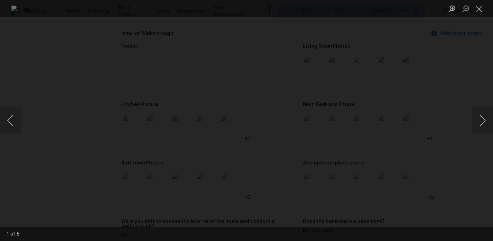
click at [444, 126] on div "Lightbox" at bounding box center [246, 120] width 493 height 241
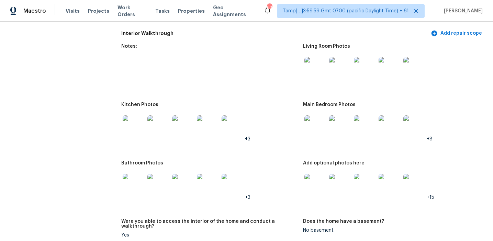
click at [131, 125] on img at bounding box center [134, 126] width 22 height 22
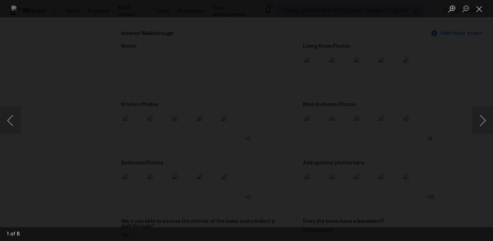
click at [427, 88] on div "Lightbox" at bounding box center [246, 120] width 493 height 241
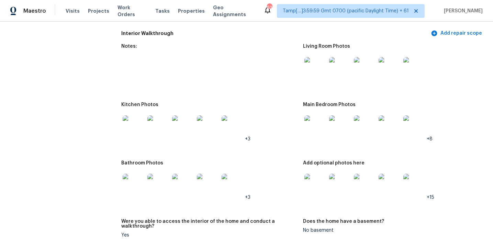
click at [317, 122] on img at bounding box center [315, 126] width 22 height 22
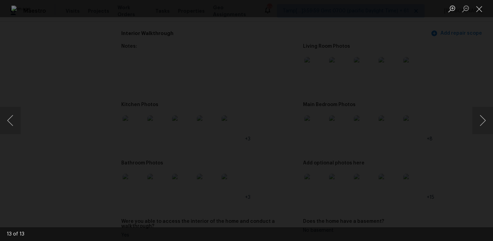
click at [437, 155] on div "Lightbox" at bounding box center [246, 120] width 493 height 241
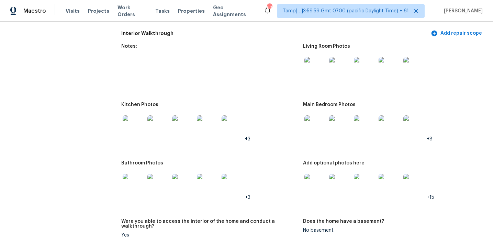
scroll to position [873, 0]
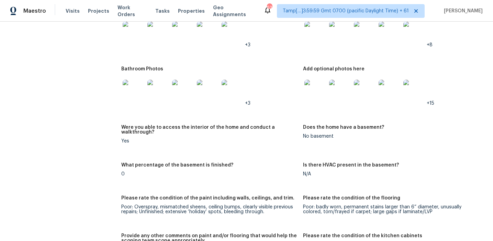
click at [138, 86] on img at bounding box center [134, 91] width 22 height 22
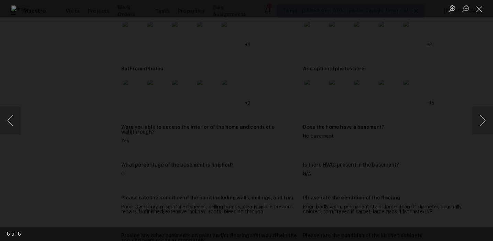
click at [415, 137] on div "Lightbox" at bounding box center [246, 120] width 493 height 241
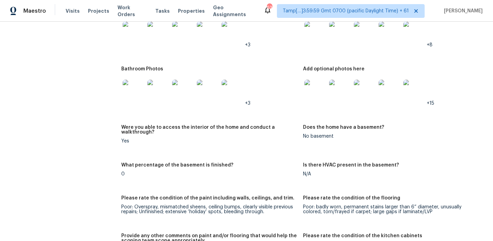
click at [317, 88] on img at bounding box center [315, 91] width 22 height 22
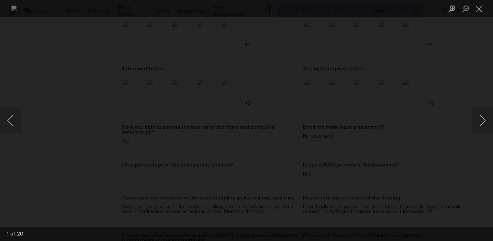
click at [460, 109] on div "Lightbox" at bounding box center [246, 120] width 493 height 241
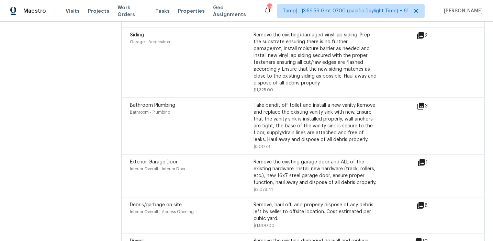
scroll to position [2198, 0]
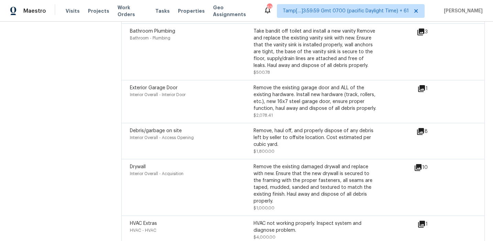
click at [289, 107] on div "Exterior Garage Door Interior Overall - Interior Door Remove the existing garag…" at bounding box center [302, 101] width 363 height 43
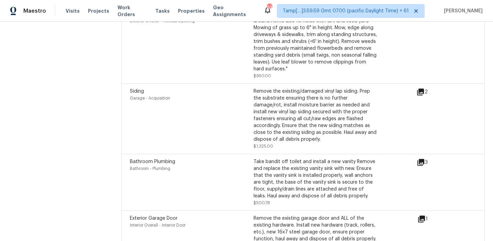
scroll to position [2067, 0]
click at [419, 160] on icon at bounding box center [420, 163] width 7 height 7
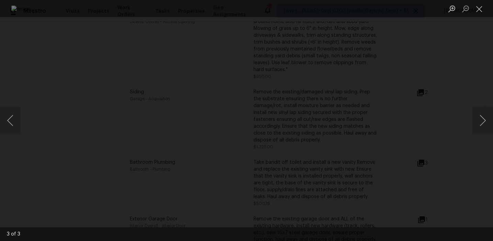
click at [445, 90] on div "Lightbox" at bounding box center [246, 120] width 493 height 241
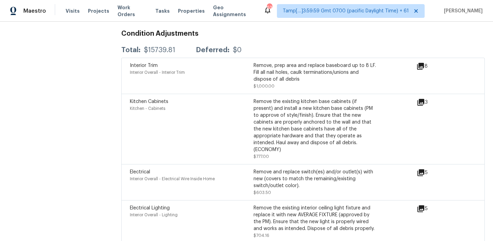
scroll to position [1771, 0]
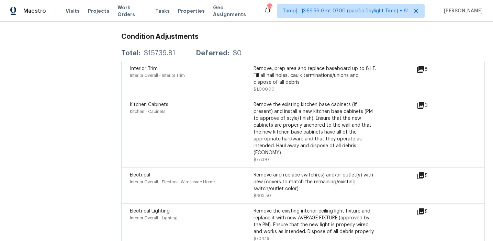
click at [421, 101] on icon at bounding box center [420, 105] width 8 height 8
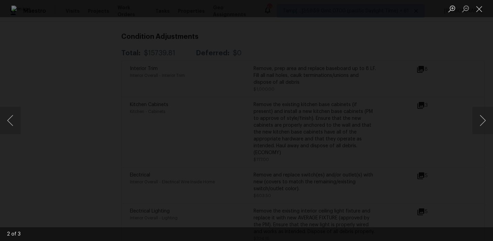
click at [465, 100] on div "Lightbox" at bounding box center [246, 120] width 493 height 241
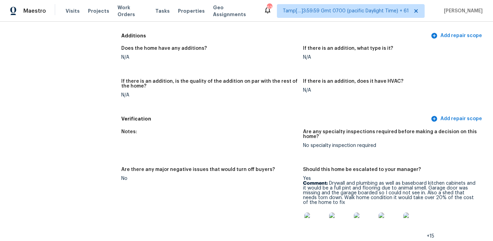
scroll to position [1441, 0]
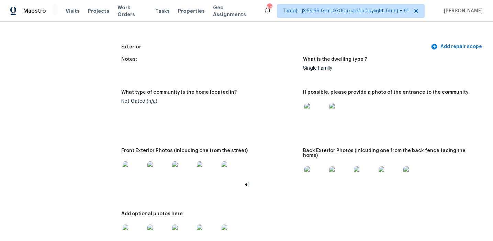
scroll to position [0, 0]
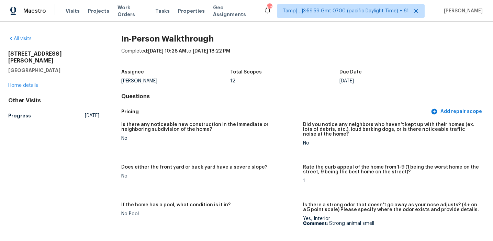
click at [28, 35] on div "All visits" at bounding box center [53, 38] width 91 height 7
click at [27, 38] on link "All visits" at bounding box center [19, 38] width 23 height 5
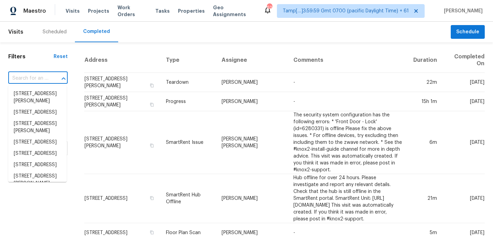
click at [45, 78] on input "text" at bounding box center [28, 78] width 40 height 11
paste input "[STREET_ADDRESS][US_STATE]"
type input "[STREET_ADDRESS][US_STATE]"
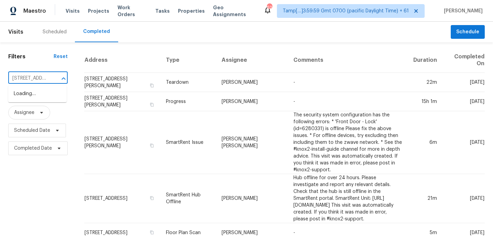
scroll to position [0, 68]
click at [50, 92] on li "[STREET_ADDRESS][US_STATE]" at bounding box center [37, 97] width 58 height 19
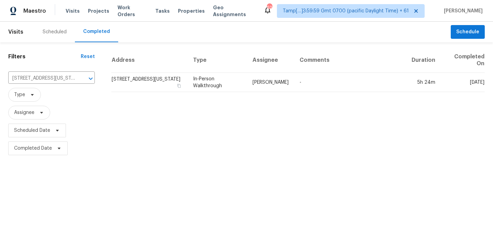
click at [138, 80] on td "[STREET_ADDRESS][US_STATE]" at bounding box center [149, 82] width 76 height 19
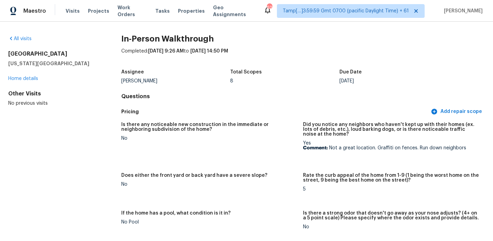
click at [275, 126] on h5 "Is there any noticeable new construction in the immediate or neighboring subdiv…" at bounding box center [209, 127] width 176 height 10
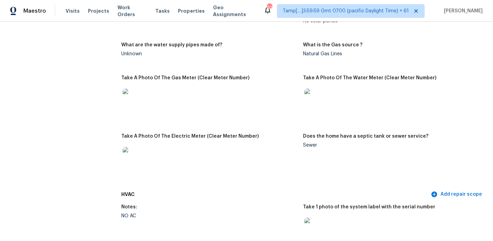
click at [233, 76] on div "Take A Photo Of The Gas Meter (Clear Meter Number)" at bounding box center [209, 80] width 176 height 9
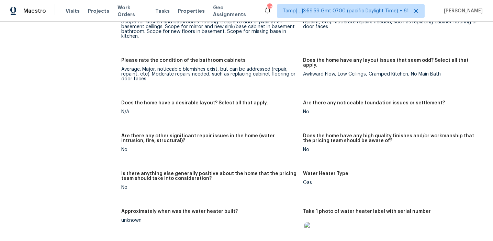
scroll to position [393, 0]
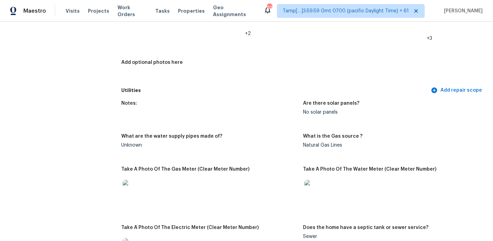
click at [312, 118] on figure "Are there solar panels? No solar panels" at bounding box center [394, 113] width 182 height 25
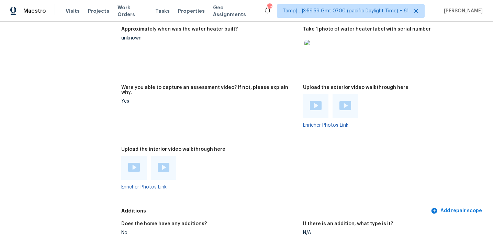
scroll to position [1407, 0]
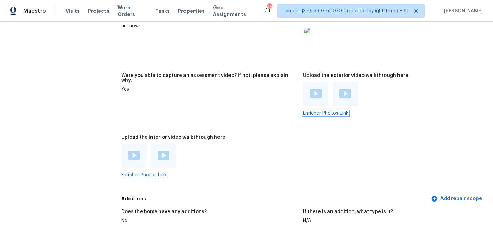
click at [322, 111] on link "Enricher Photos Link" at bounding box center [325, 113] width 45 height 5
click at [235, 101] on figure "Were you able to capture an assessment video? If not, please explain why. Yes" at bounding box center [212, 100] width 182 height 54
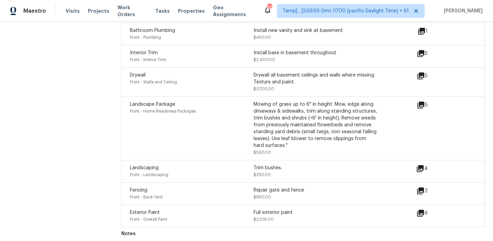
click at [264, 122] on div "Mowing of grass up to 6" in height. Mow, edge along driveways & sidewalks, trim…" at bounding box center [315, 125] width 124 height 48
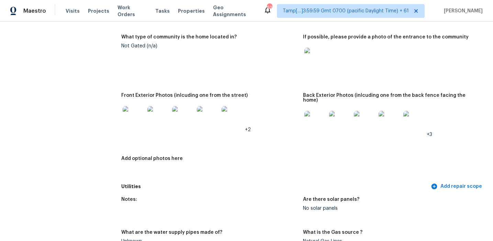
scroll to position [326, 0]
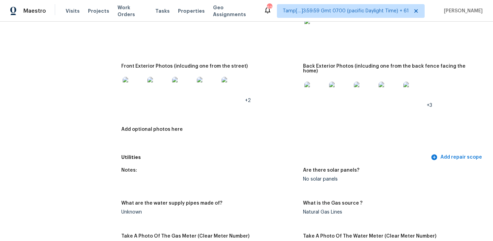
click at [313, 33] on img at bounding box center [315, 30] width 22 height 22
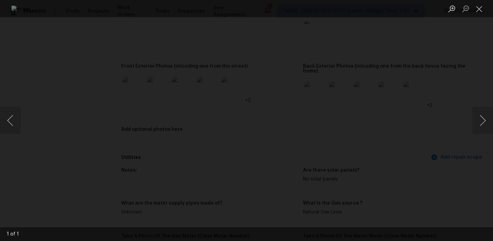
click at [430, 67] on div "Lightbox" at bounding box center [246, 120] width 493 height 241
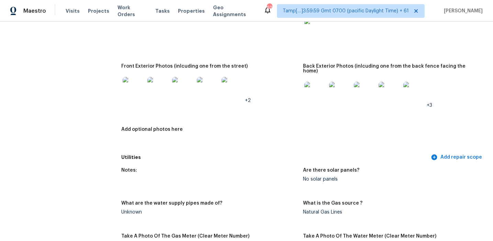
click at [124, 89] on img at bounding box center [134, 88] width 22 height 22
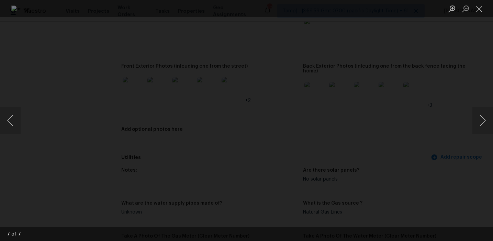
click at [422, 142] on div "Lightbox" at bounding box center [246, 120] width 493 height 241
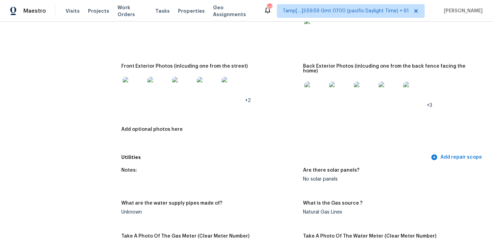
click at [309, 82] on img at bounding box center [315, 93] width 22 height 22
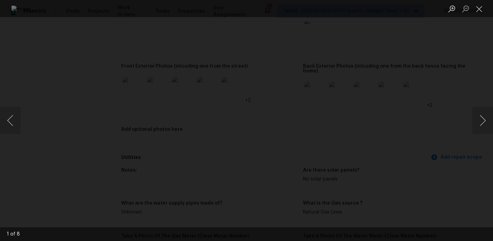
click at [427, 106] on div "Lightbox" at bounding box center [246, 120] width 493 height 241
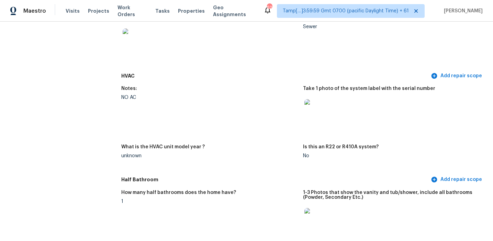
scroll to position [625, 0]
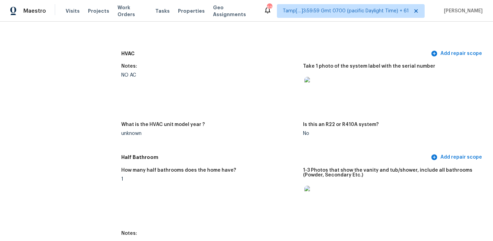
click at [130, 73] on div "NO AC" at bounding box center [209, 75] width 176 height 5
copy div "NO AC"
click at [182, 88] on figure "Notes: NO AC" at bounding box center [212, 89] width 182 height 50
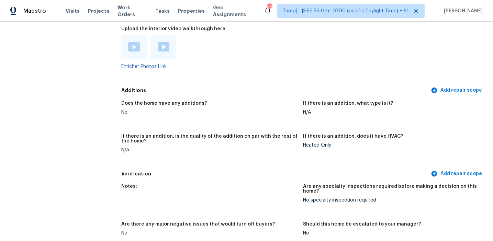
scroll to position [542, 0]
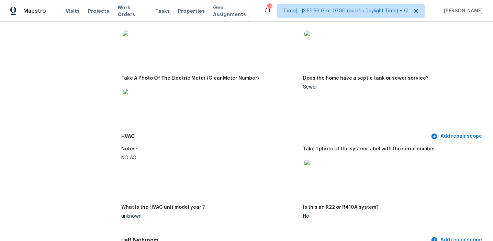
click at [287, 85] on div at bounding box center [209, 100] width 176 height 30
click at [312, 130] on div "HVAC Add repair scope" at bounding box center [302, 136] width 363 height 13
click at [273, 124] on div "Notes: Are there solar panels? No solar panels What are the water supply pipes …" at bounding box center [302, 38] width 363 height 183
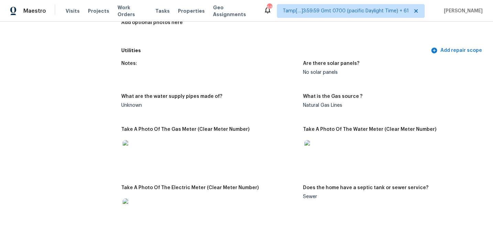
click at [282, 136] on div at bounding box center [209, 151] width 176 height 30
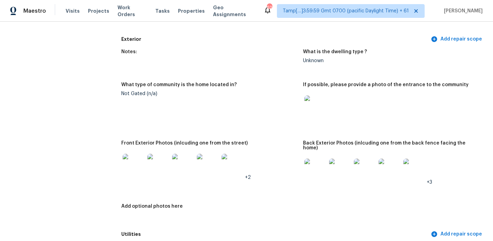
scroll to position [255, 0]
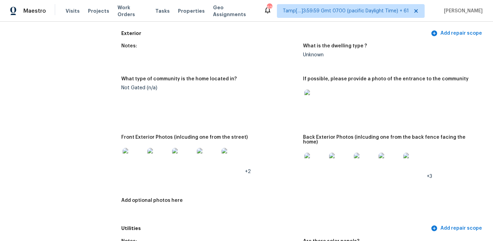
click at [317, 153] on img at bounding box center [315, 164] width 22 height 22
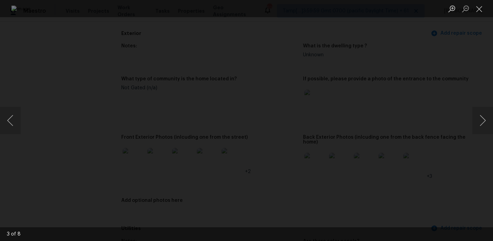
click at [451, 125] on div "Lightbox" at bounding box center [246, 120] width 493 height 241
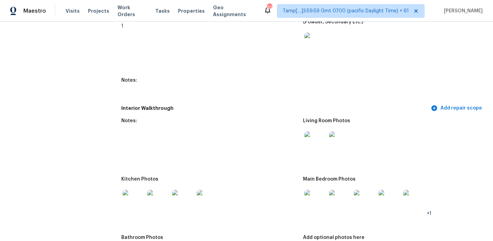
scroll to position [748, 0]
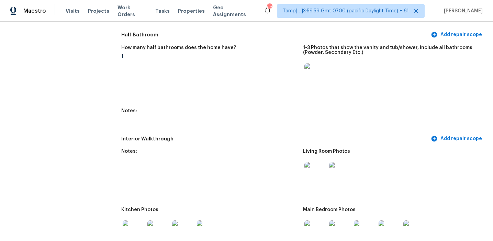
click at [315, 68] on img at bounding box center [315, 74] width 22 height 22
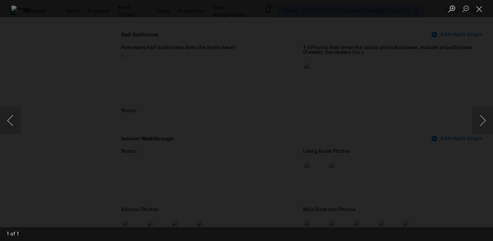
click at [434, 84] on div "Lightbox" at bounding box center [246, 120] width 493 height 241
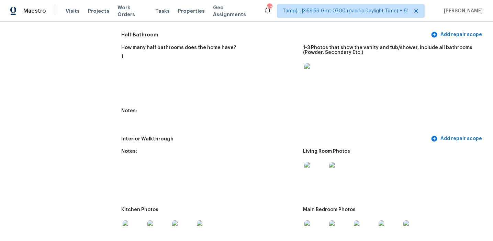
scroll to position [842, 0]
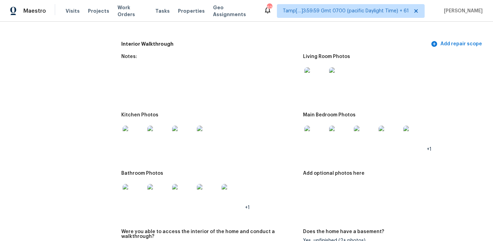
click at [314, 68] on img at bounding box center [315, 78] width 22 height 22
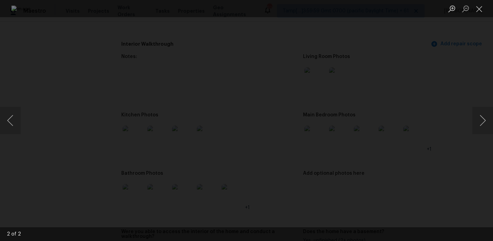
click at [426, 87] on div "Lightbox" at bounding box center [246, 120] width 493 height 241
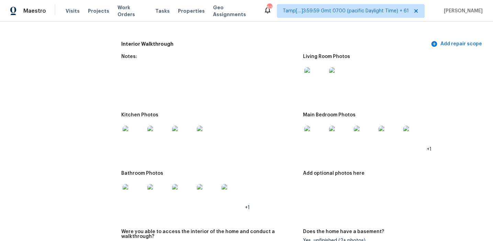
click at [132, 130] on img at bounding box center [134, 137] width 22 height 22
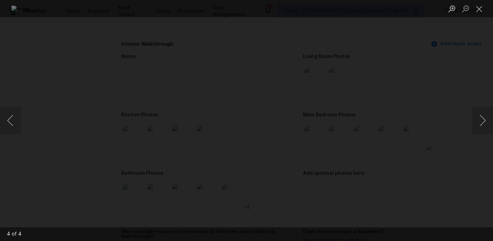
click at [430, 146] on div "Lightbox" at bounding box center [246, 120] width 493 height 241
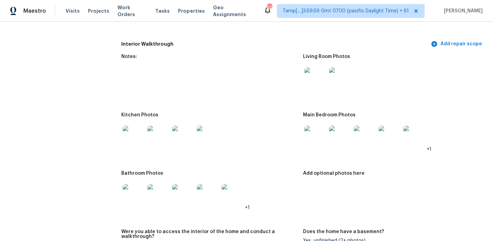
click at [319, 131] on img at bounding box center [315, 137] width 22 height 22
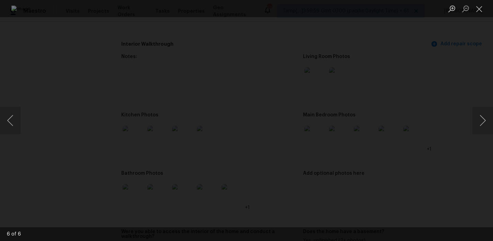
click at [437, 146] on div "Lightbox" at bounding box center [246, 120] width 493 height 241
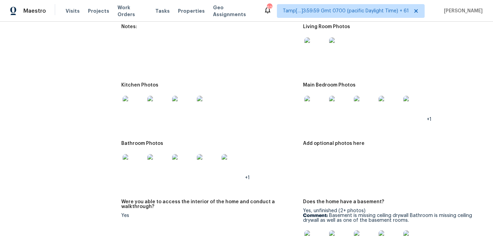
scroll to position [893, 0]
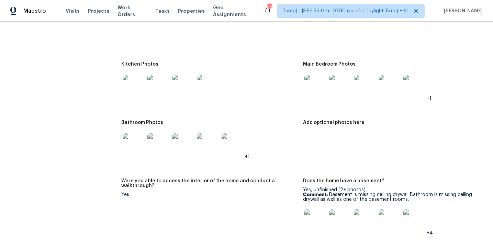
click at [120, 136] on div "All visits [STREET_ADDRESS][US_STATE] Home details Other Visits No previous vis…" at bounding box center [246, 175] width 476 height 2066
click at [129, 137] on img at bounding box center [134, 144] width 22 height 22
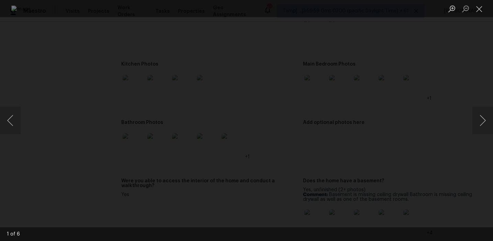
click at [458, 137] on div "Lightbox" at bounding box center [246, 120] width 493 height 241
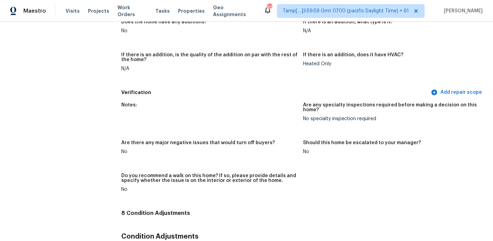
scroll to position [1584, 0]
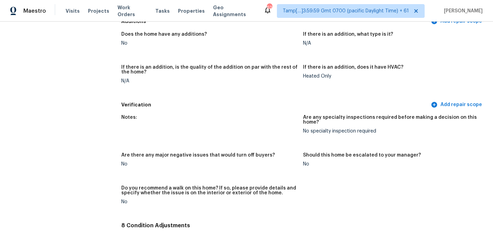
click at [245, 101] on h5 "Verification" at bounding box center [275, 104] width 308 height 7
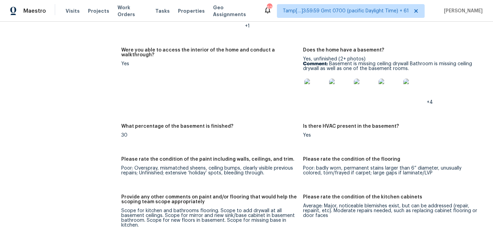
scroll to position [1065, 0]
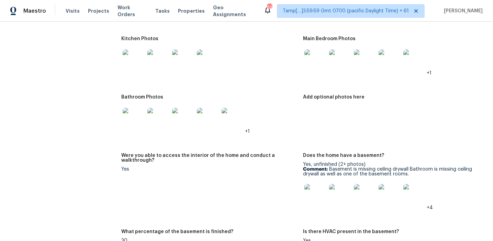
click at [294, 95] on div "Bathroom Photos" at bounding box center [209, 99] width 176 height 9
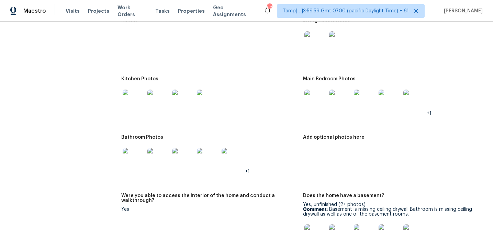
click at [284, 99] on div at bounding box center [209, 100] width 176 height 30
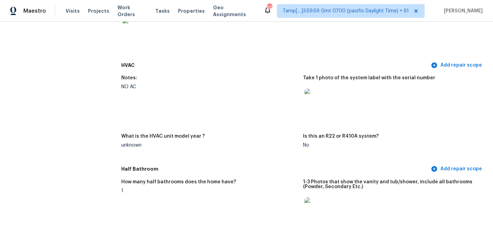
scroll to position [622, 0]
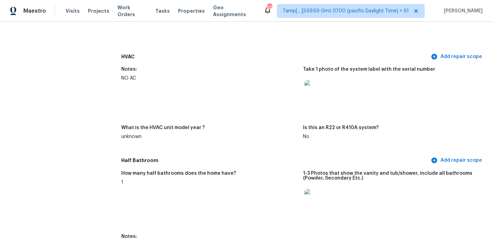
click at [239, 76] on div "NO AC" at bounding box center [209, 78] width 176 height 5
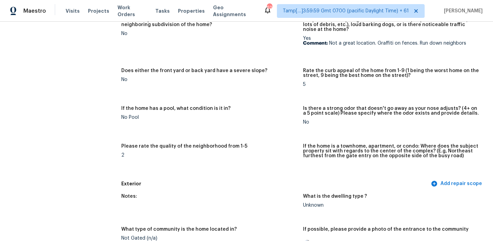
scroll to position [98, 0]
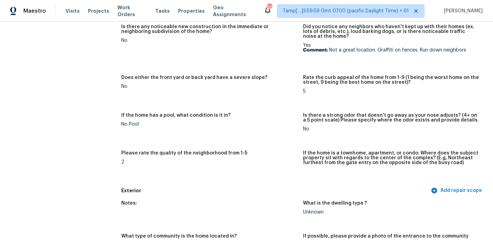
click at [138, 53] on figure "Is there any noticeable new construction in the immediate or neighboring subdiv…" at bounding box center [212, 45] width 182 height 43
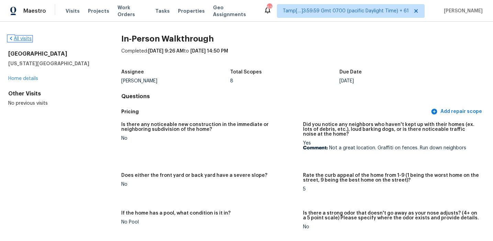
click at [27, 38] on link "All visits" at bounding box center [19, 38] width 23 height 5
